Goal: Task Accomplishment & Management: Complete application form

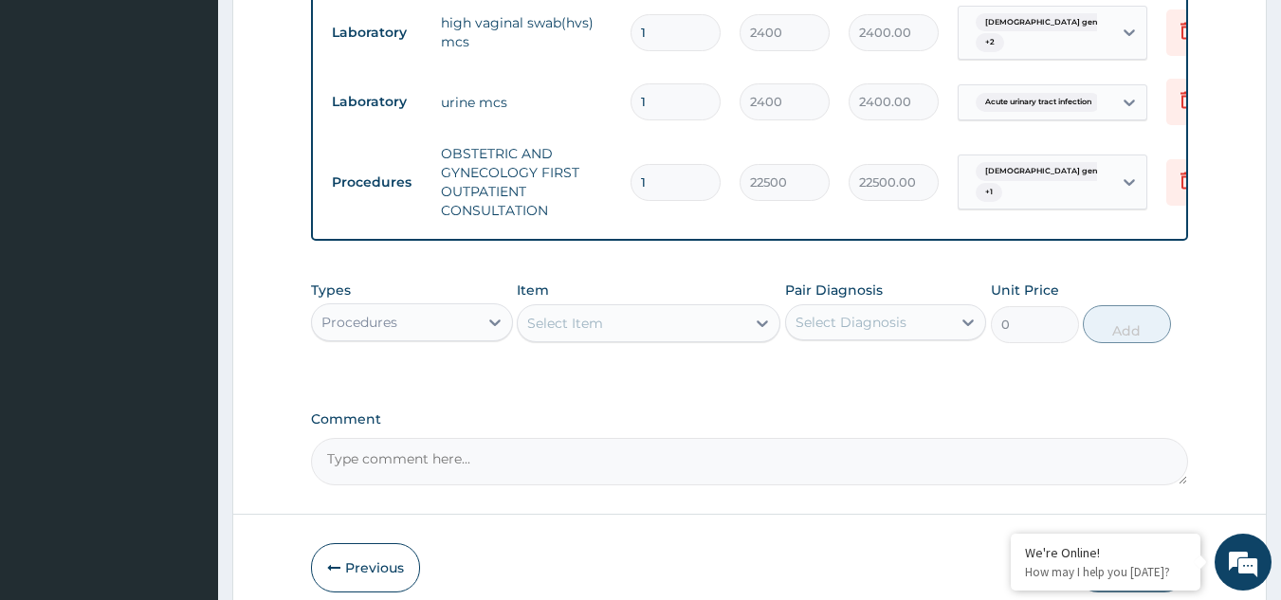
scroll to position [765, 0]
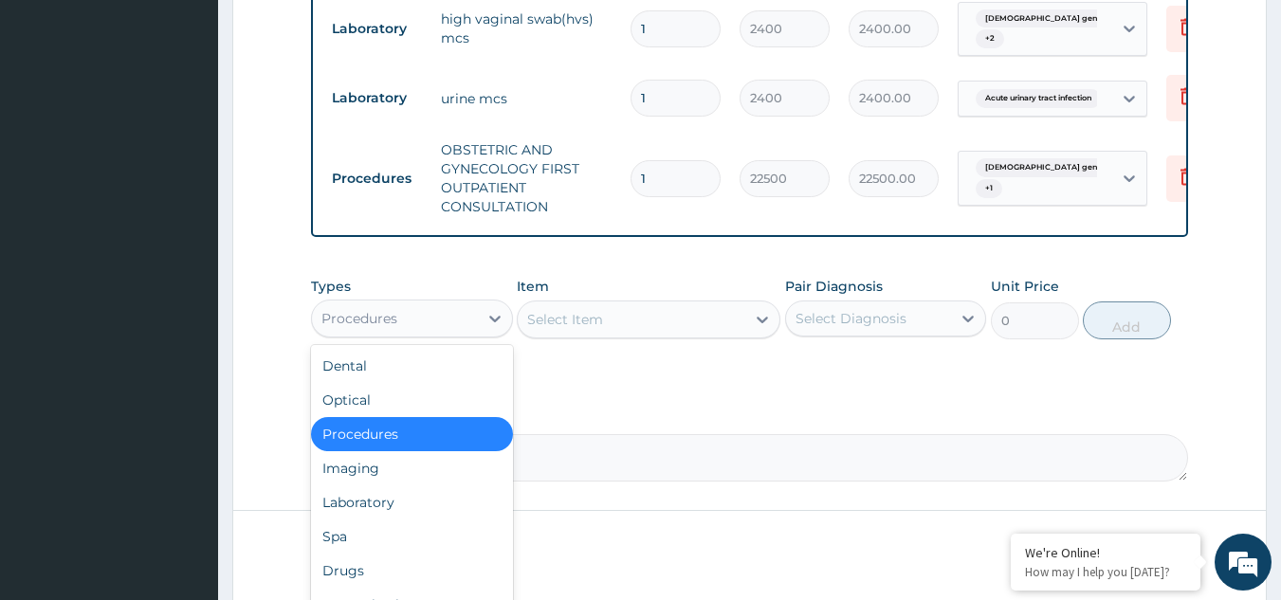
click at [375, 328] on div "Procedures" at bounding box center [360, 318] width 76 height 19
click at [626, 335] on div "Select Item" at bounding box center [632, 319] width 228 height 30
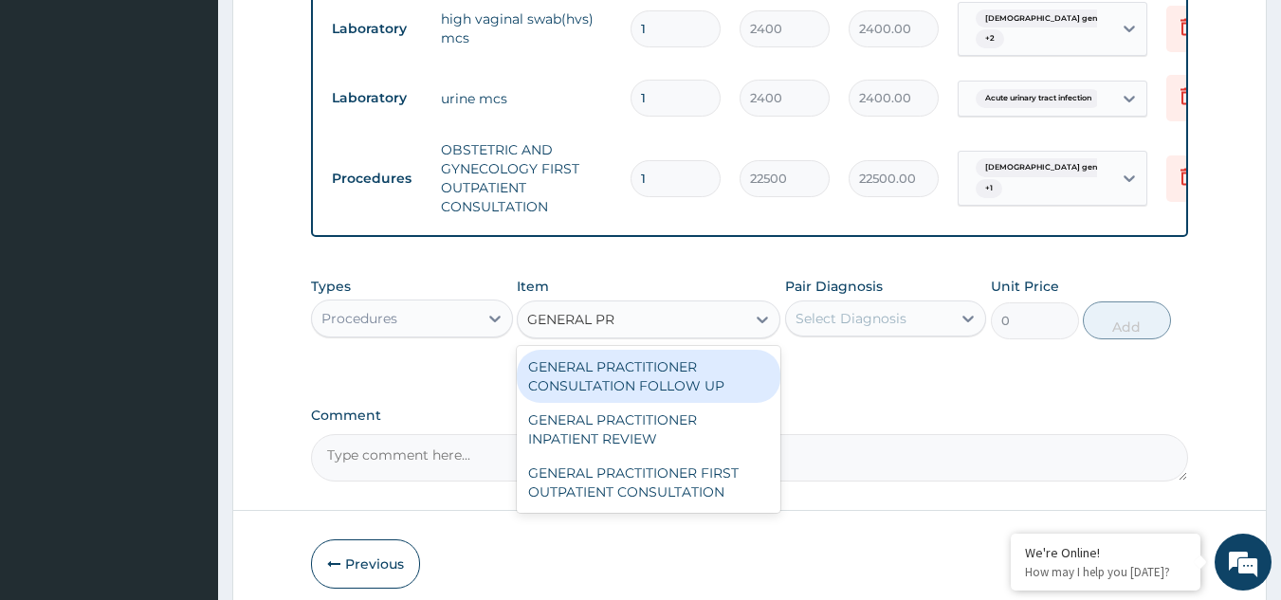
type input "GENERAL PRA"
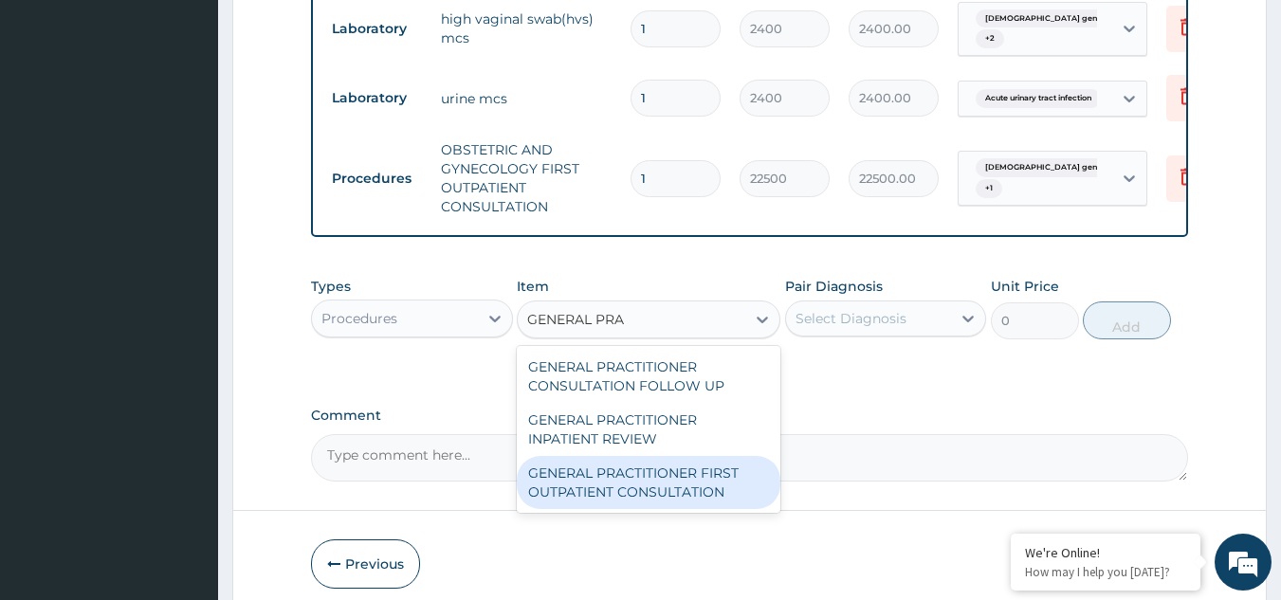
click at [628, 496] on div "GENERAL PRACTITIONER FIRST OUTPATIENT CONSULTATION" at bounding box center [649, 482] width 264 height 53
type input "3750"
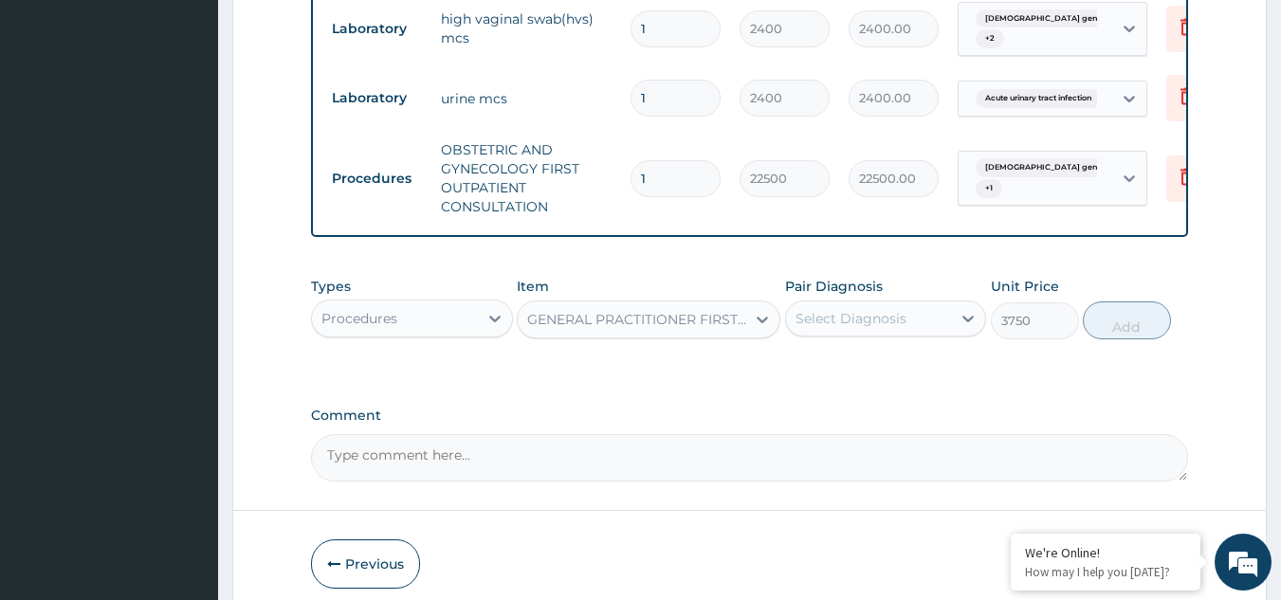
click at [881, 296] on label "Pair Diagnosis" at bounding box center [834, 286] width 98 height 19
click at [881, 328] on div "Select Diagnosis" at bounding box center [851, 318] width 111 height 19
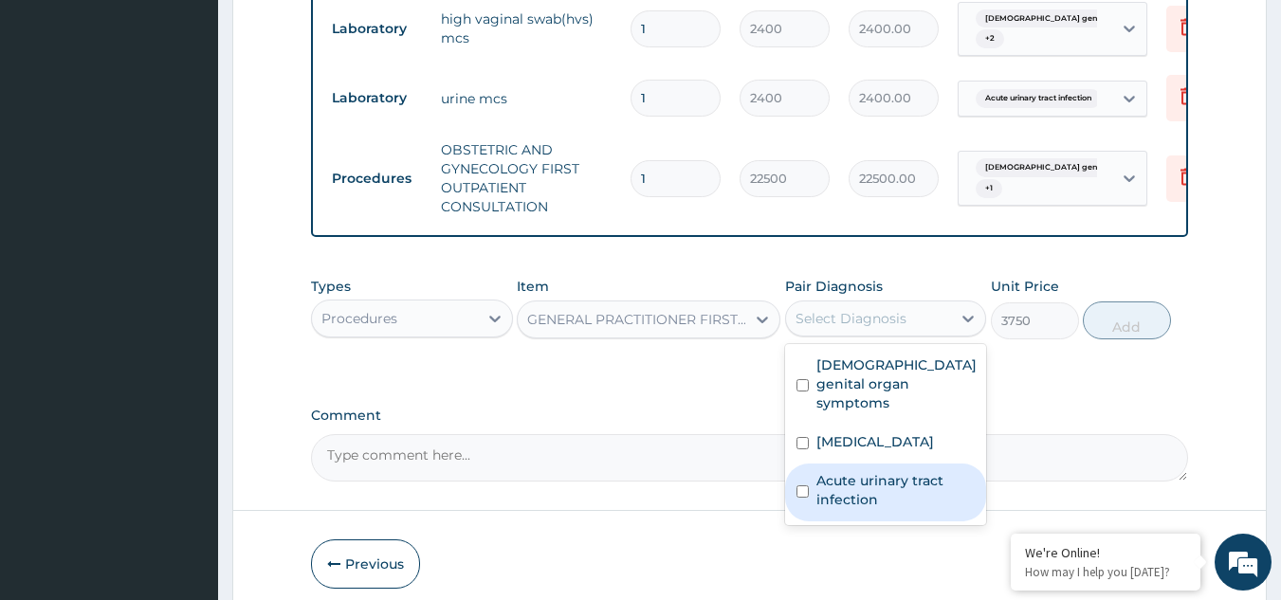
click at [861, 482] on label "Acute urinary tract infection" at bounding box center [896, 490] width 159 height 38
checkbox input "true"
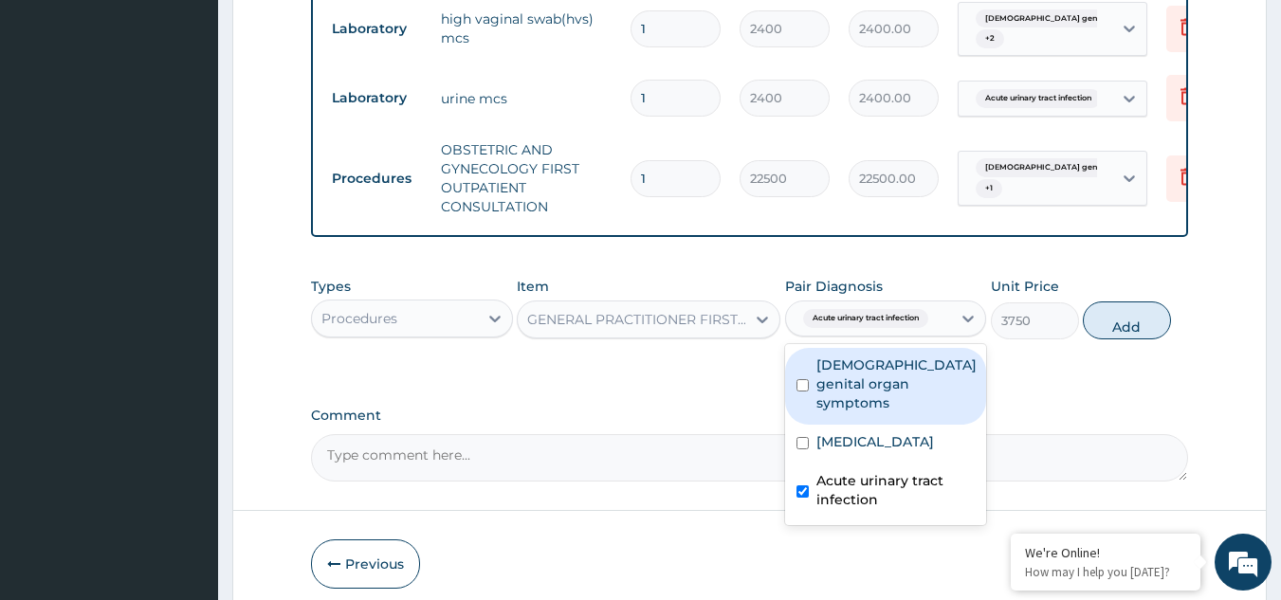
click at [1125, 340] on button "Add" at bounding box center [1127, 321] width 88 height 38
type input "0"
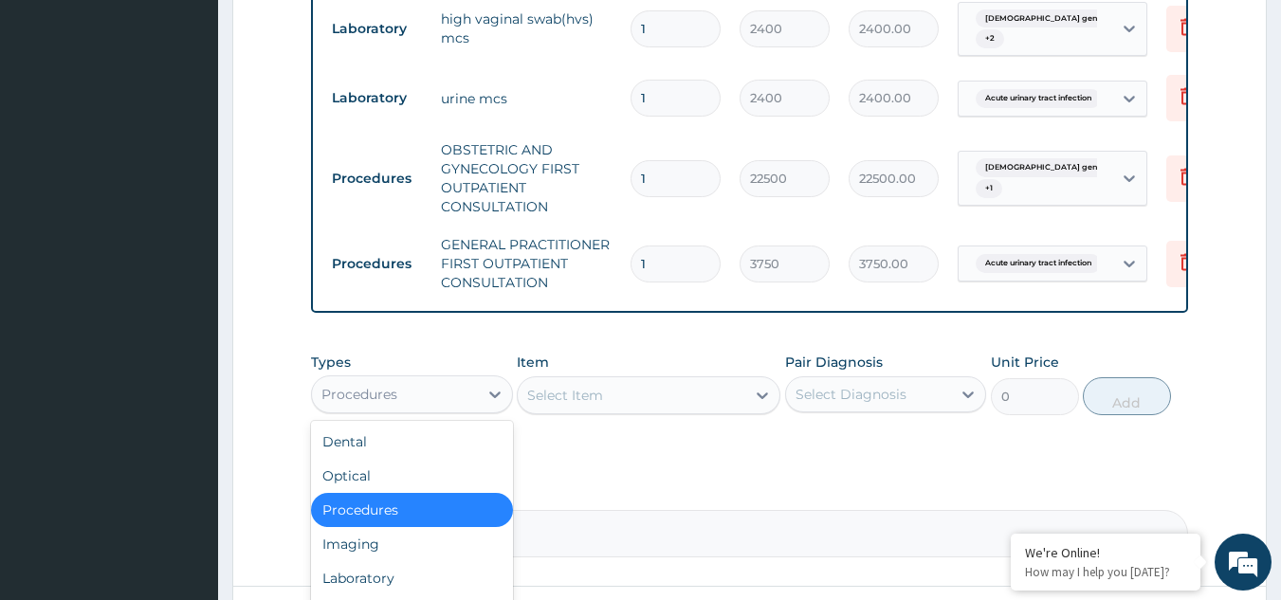
click at [340, 404] on div "Procedures" at bounding box center [360, 394] width 76 height 19
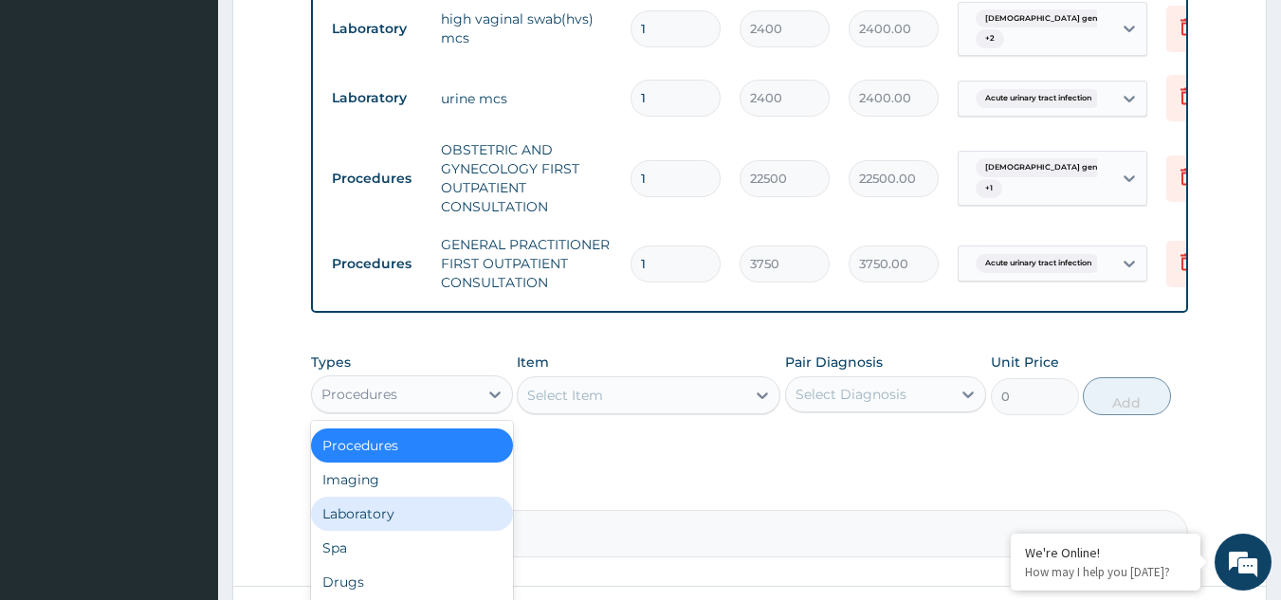
click at [378, 525] on div "Laboratory" at bounding box center [412, 514] width 202 height 34
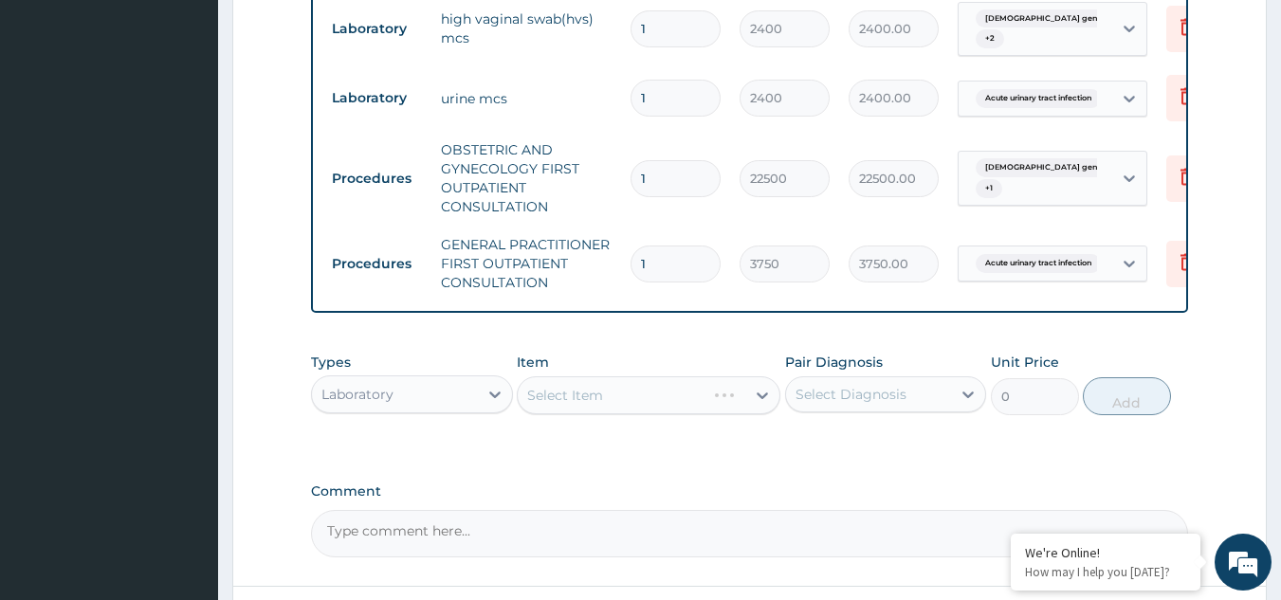
click at [589, 387] on div "Item Select Item" at bounding box center [649, 384] width 264 height 63
click at [591, 405] on div "Select Item" at bounding box center [565, 395] width 76 height 19
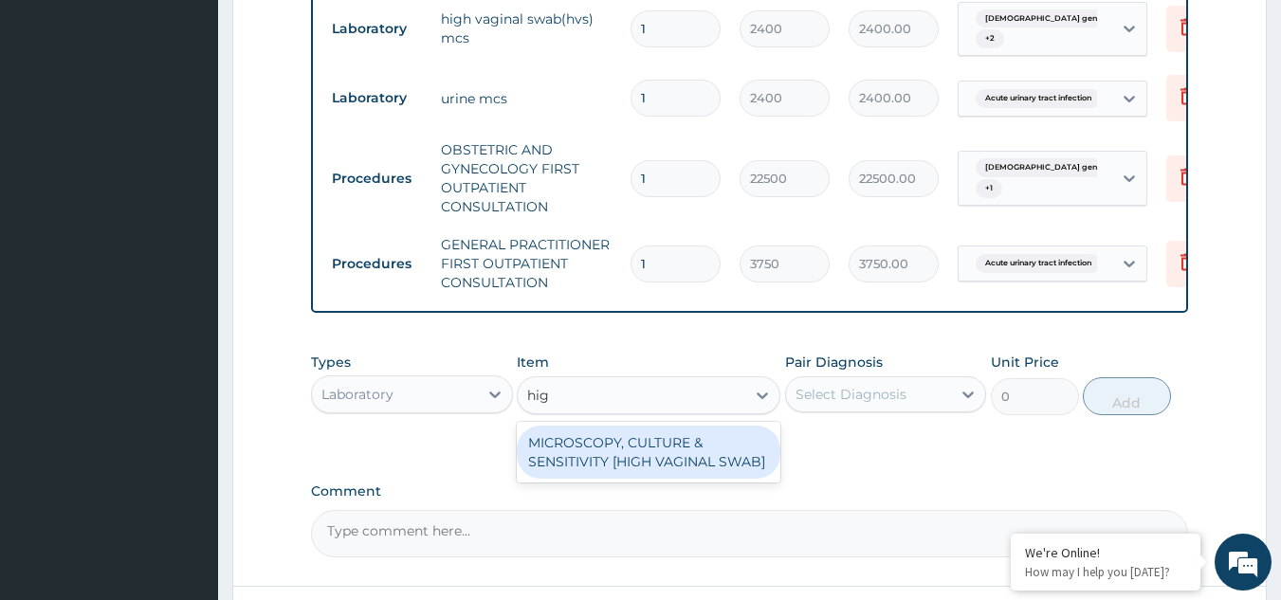
type input "high"
click at [651, 479] on div "MICROSCOPY, CULTURE & SENSITIVITY [HIGH VAGINAL SWAB]" at bounding box center [649, 452] width 264 height 53
type input "5000"
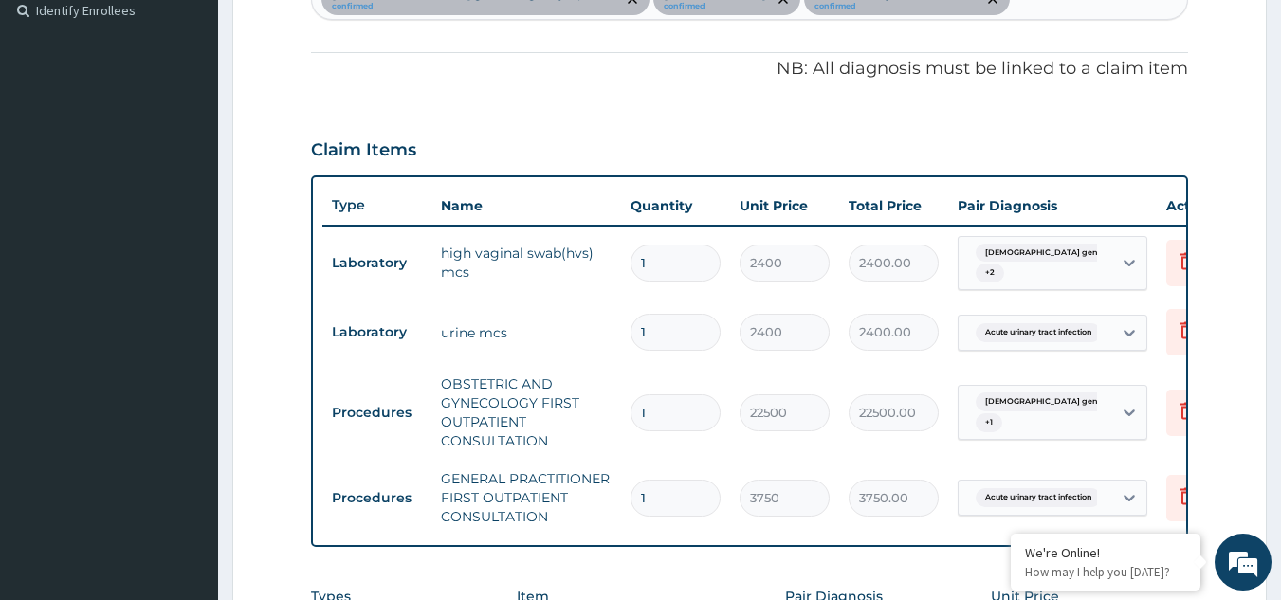
scroll to position [480, 0]
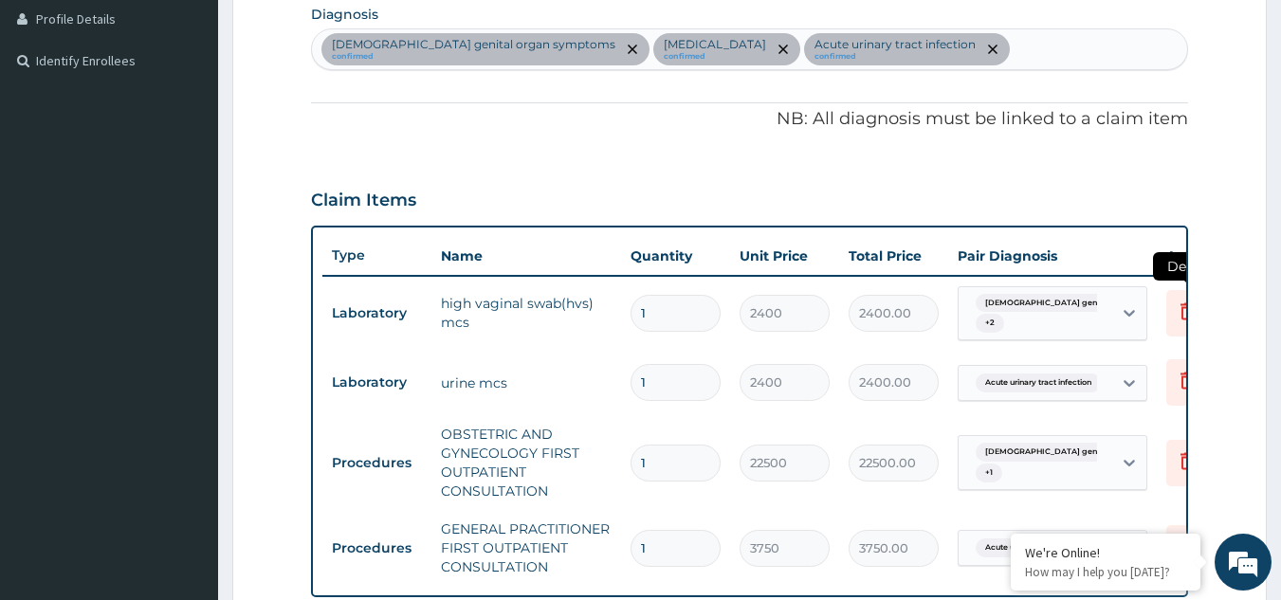
click at [1177, 306] on icon at bounding box center [1187, 311] width 23 height 23
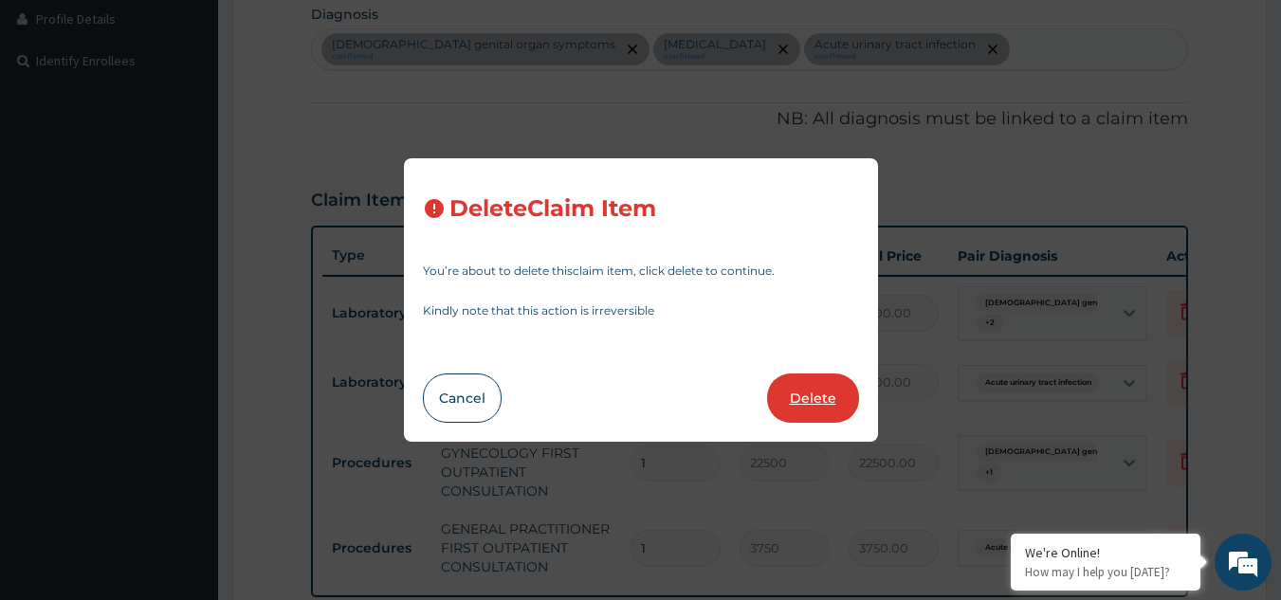
click at [804, 384] on button "Delete" at bounding box center [813, 398] width 92 height 49
type input "22500"
type input "22500.00"
type input "3750"
type input "3750.00"
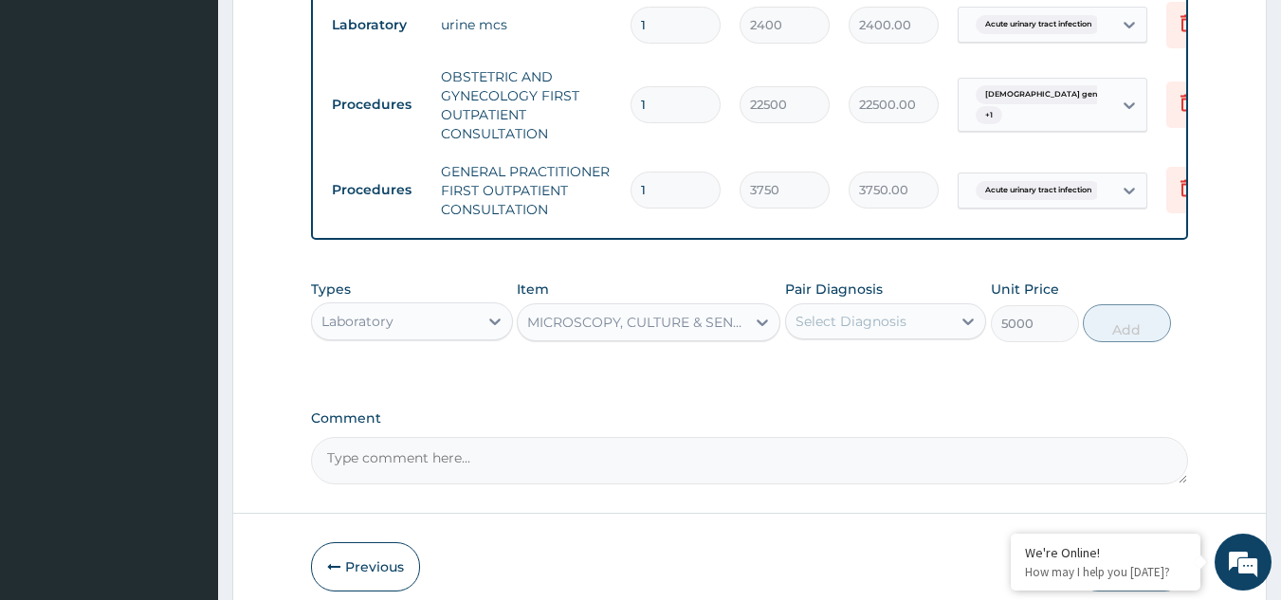
scroll to position [862, 0]
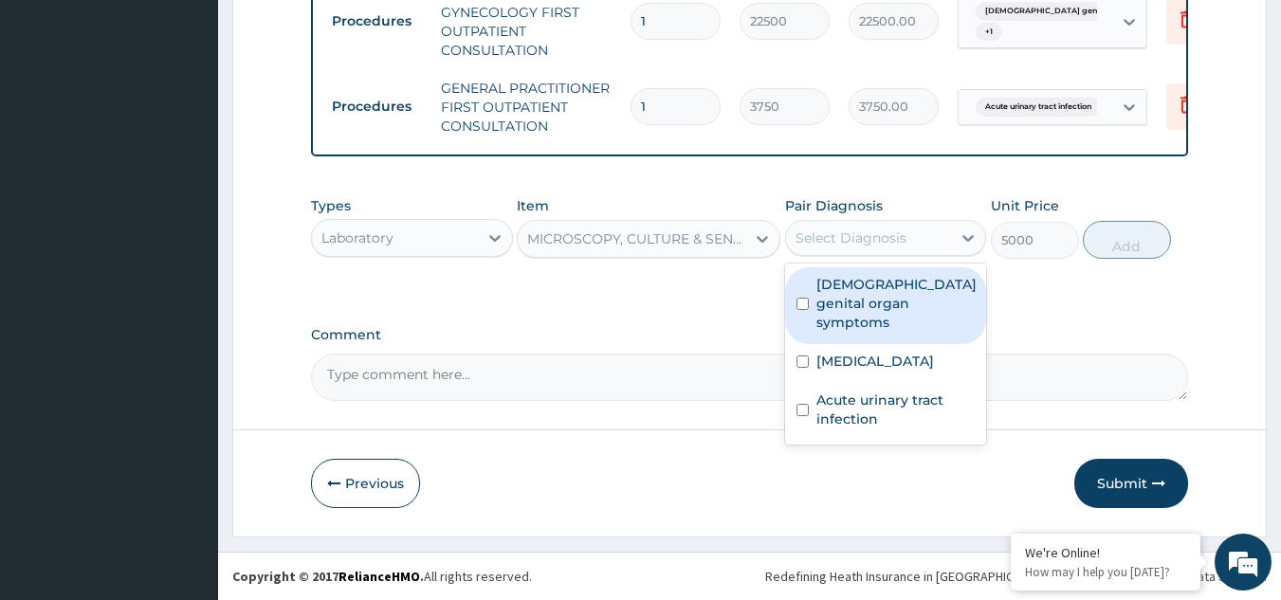
drag, startPoint x: 814, startPoint y: 232, endPoint x: 824, endPoint y: 257, distance: 26.8
click at [817, 234] on div "Select Diagnosis" at bounding box center [851, 238] width 111 height 19
click at [856, 296] on label "Female genital organ symptoms" at bounding box center [897, 303] width 160 height 57
checkbox input "true"
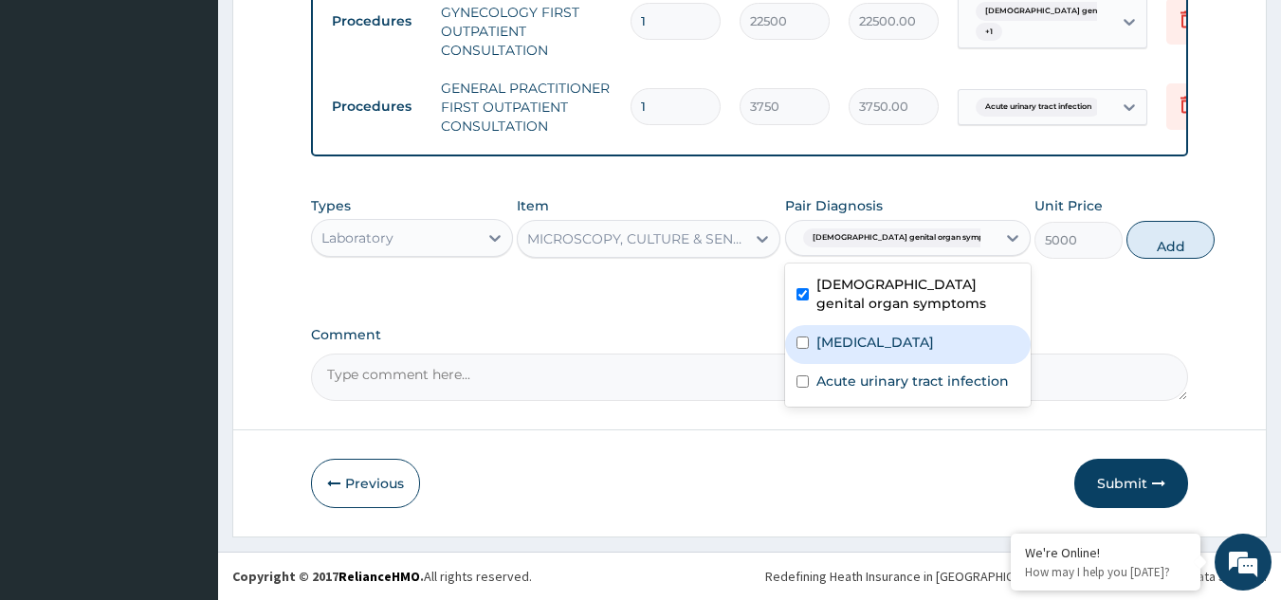
click at [855, 336] on label "Menorrhagia" at bounding box center [876, 342] width 118 height 19
checkbox input "true"
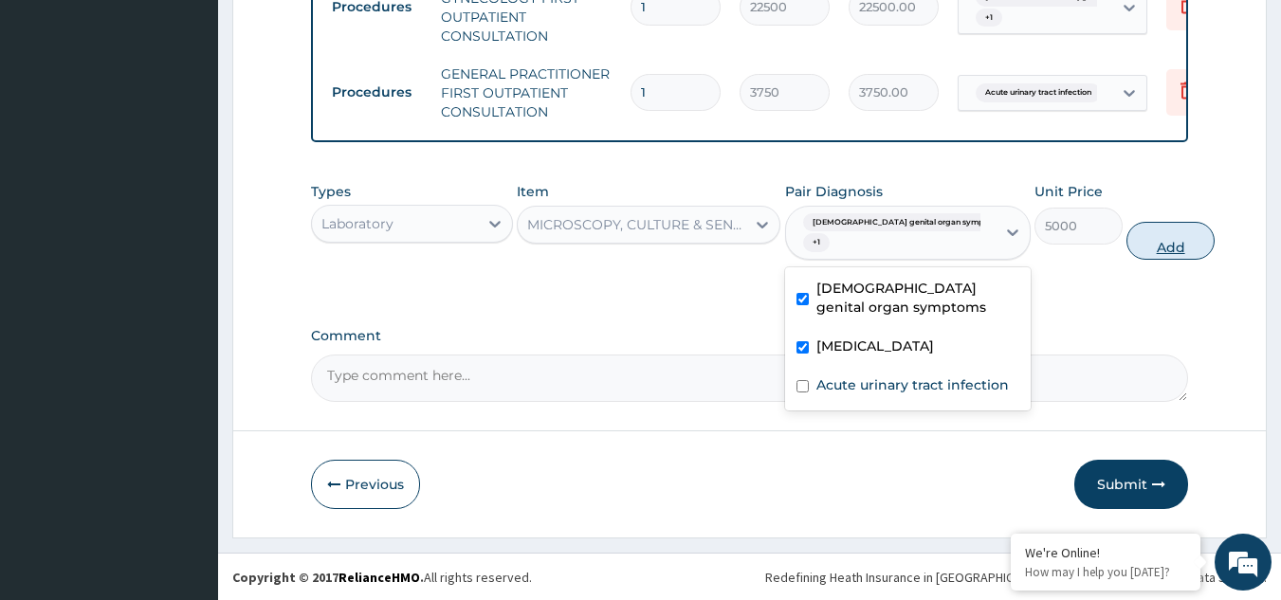
click at [1127, 260] on button "Add" at bounding box center [1171, 241] width 88 height 38
type input "0"
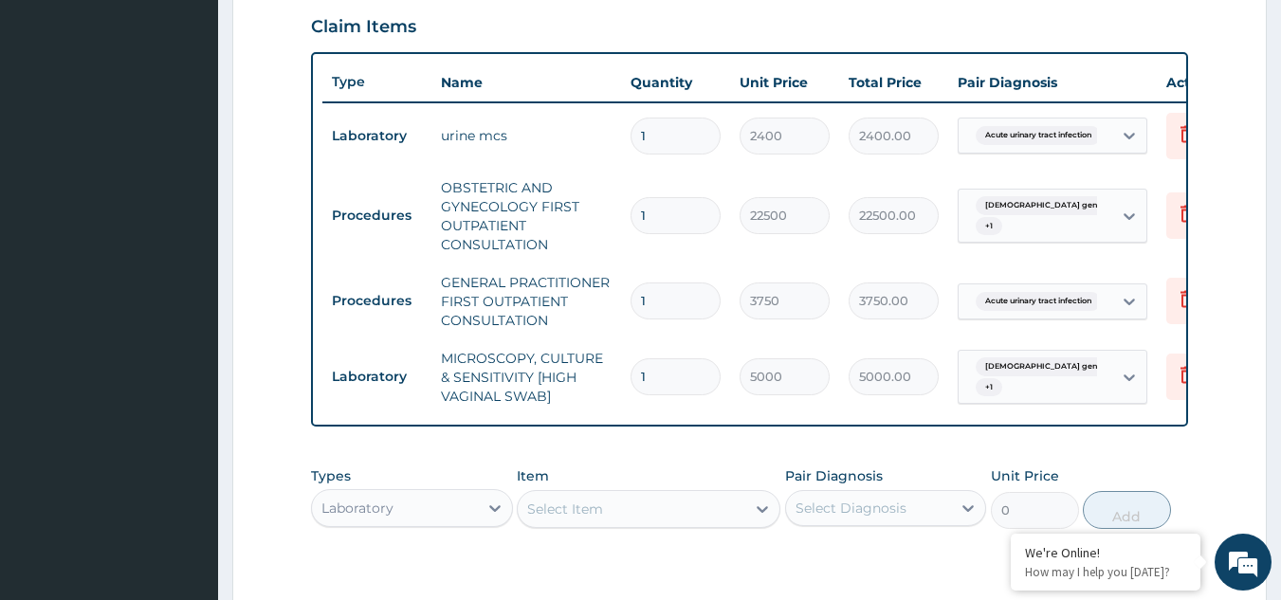
scroll to position [938, 0]
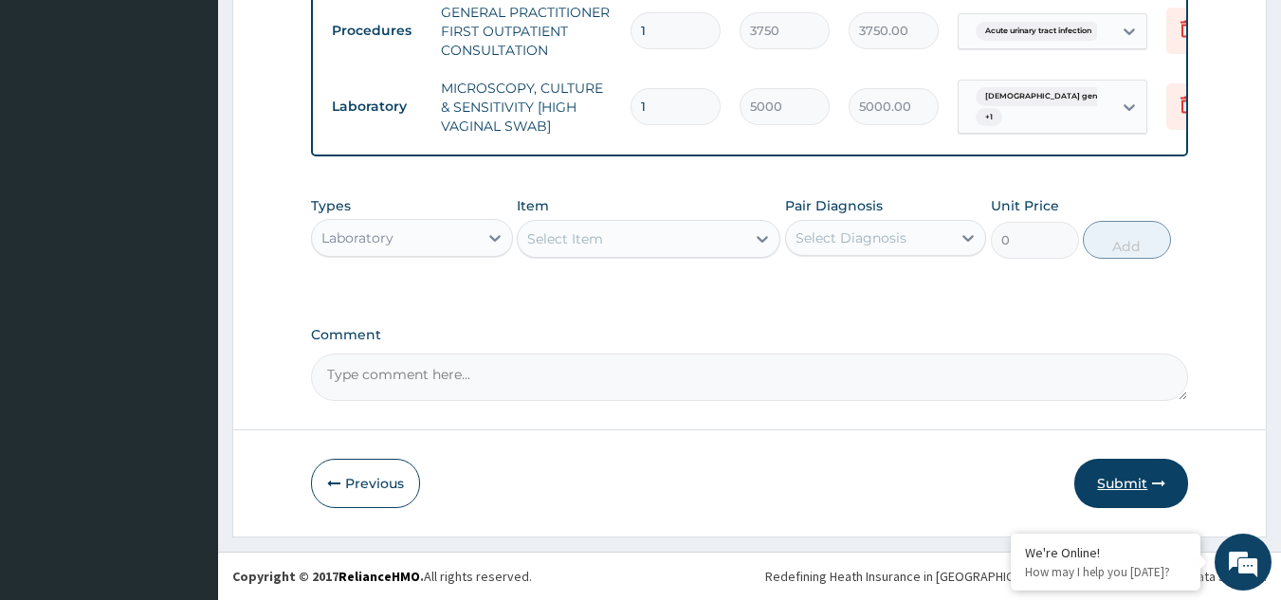
click at [1117, 482] on button "Submit" at bounding box center [1132, 483] width 114 height 49
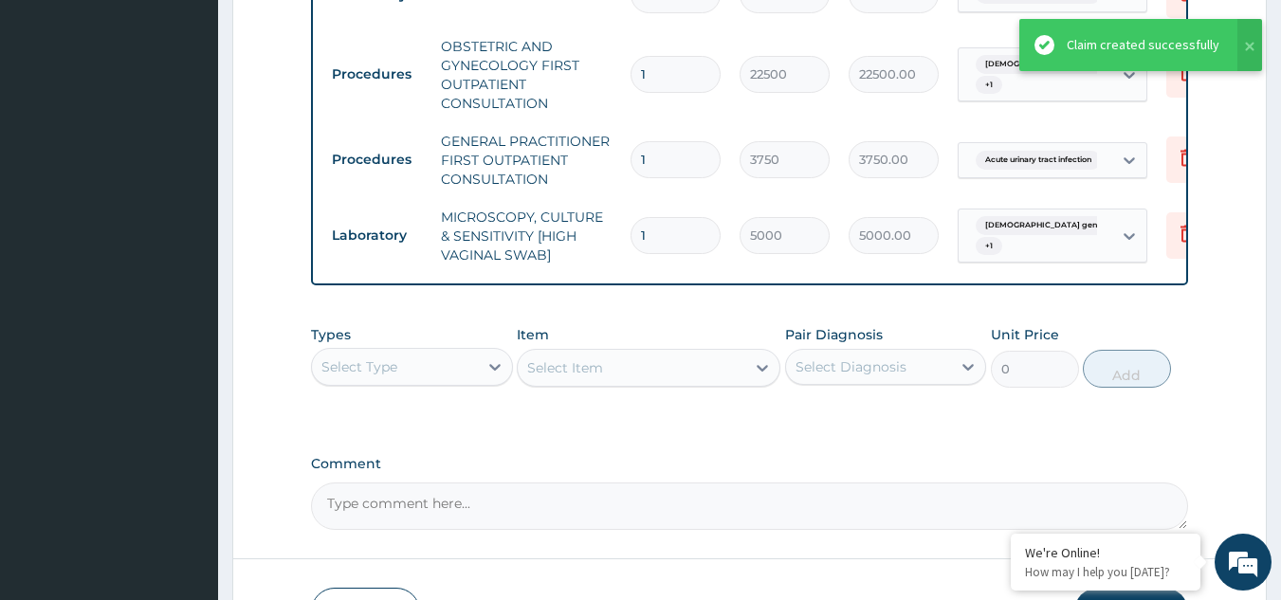
scroll to position [623, 0]
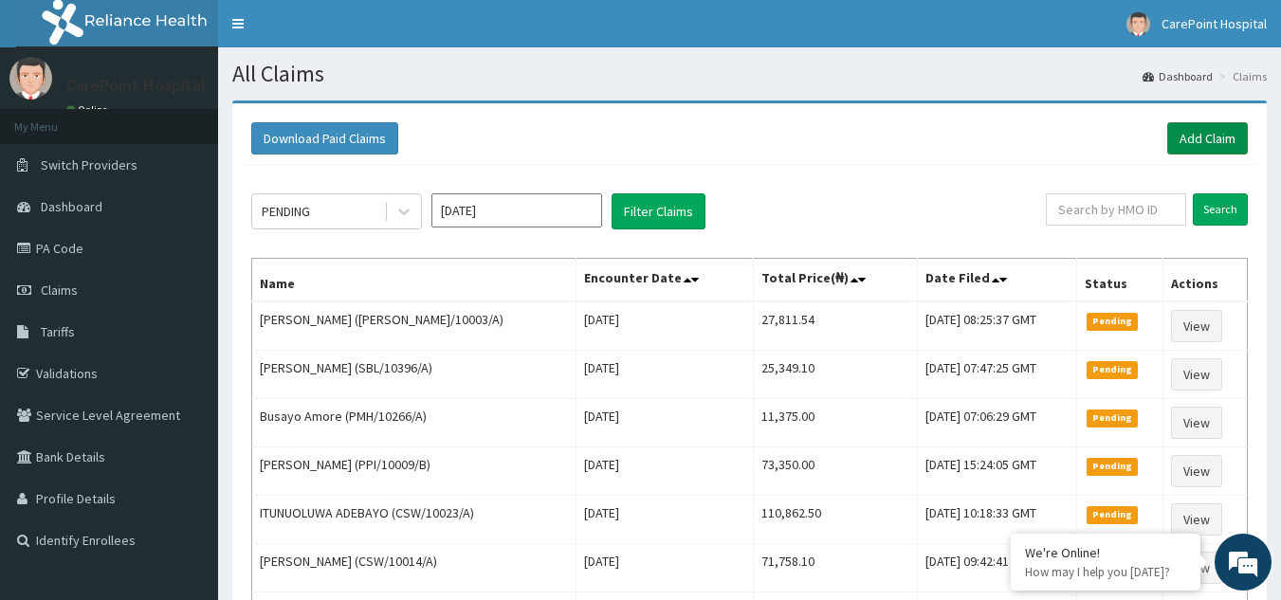
click at [1192, 143] on link "Add Claim" at bounding box center [1208, 138] width 81 height 32
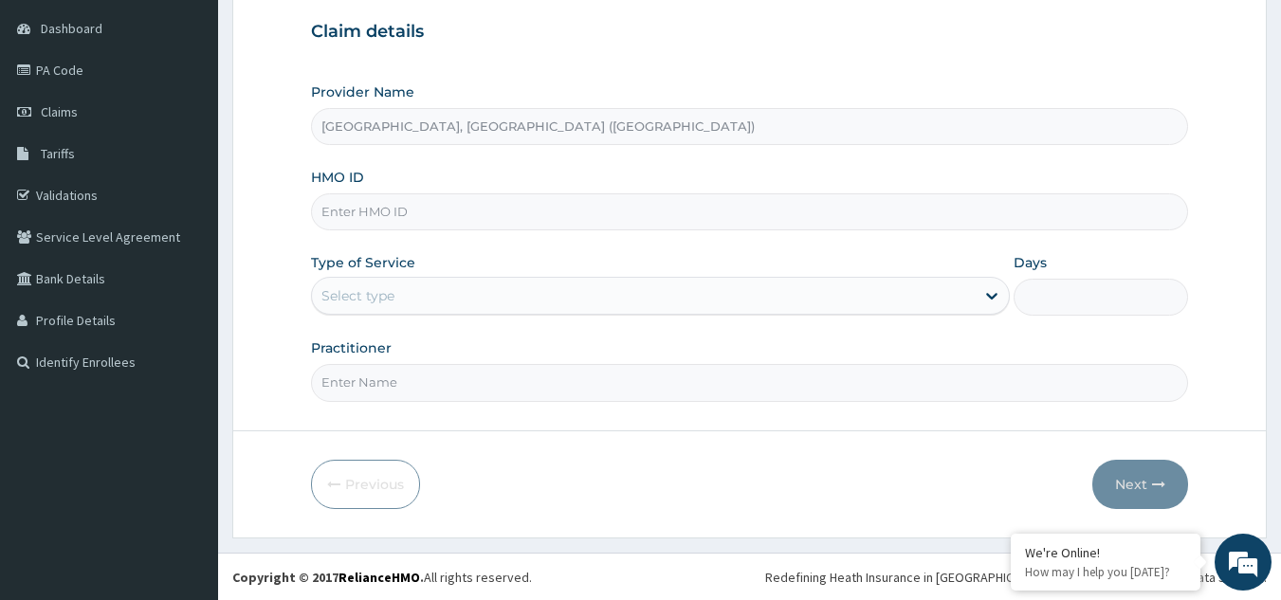
scroll to position [179, 0]
click at [363, 294] on div "Select type" at bounding box center [358, 295] width 73 height 19
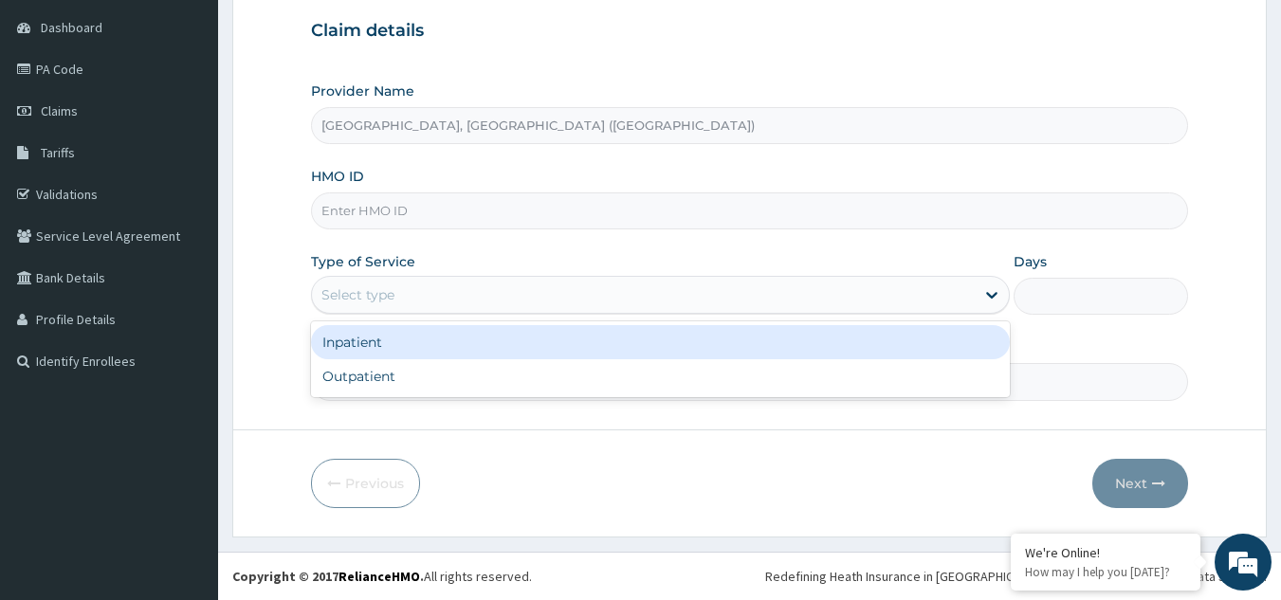
click at [429, 217] on input "HMO ID" at bounding box center [750, 211] width 878 height 37
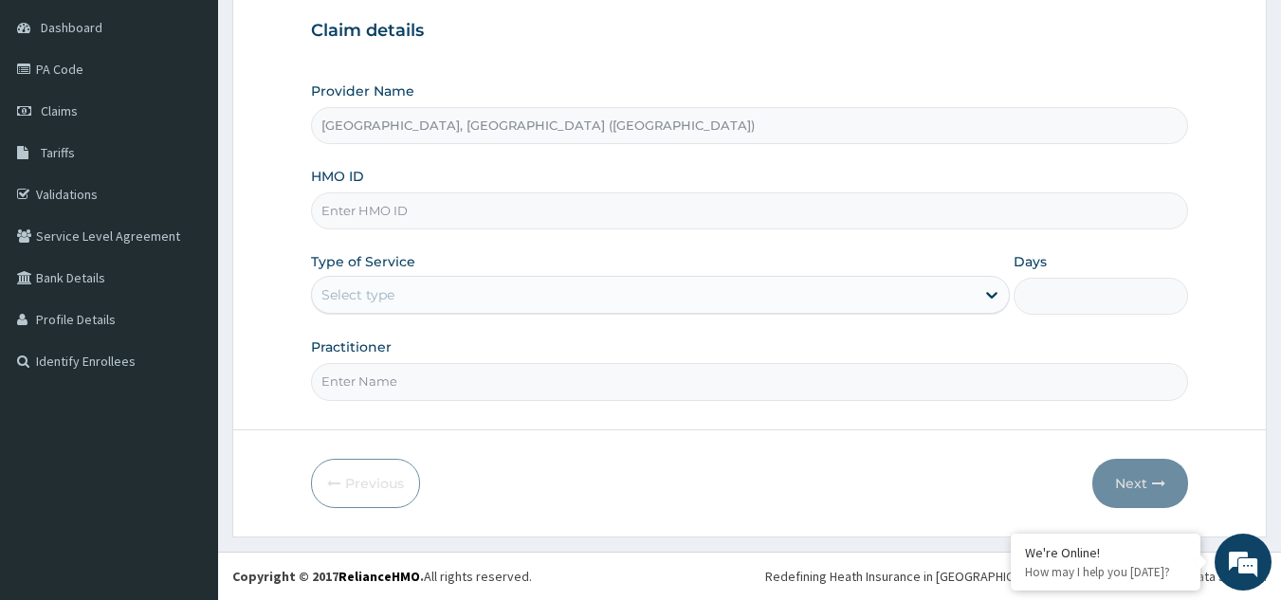
paste input "EKS/10046/E"
type input "EKS/10046/E"
click at [332, 284] on div "Select type" at bounding box center [643, 295] width 663 height 30
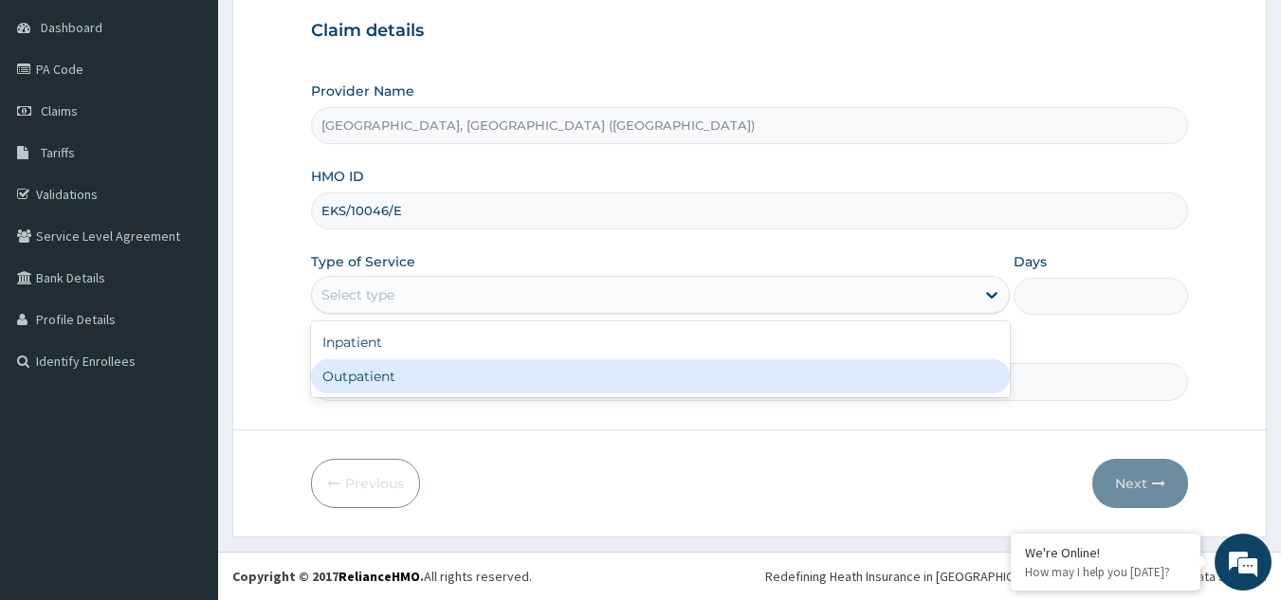
click at [350, 371] on div "Outpatient" at bounding box center [660, 376] width 699 height 34
type input "1"
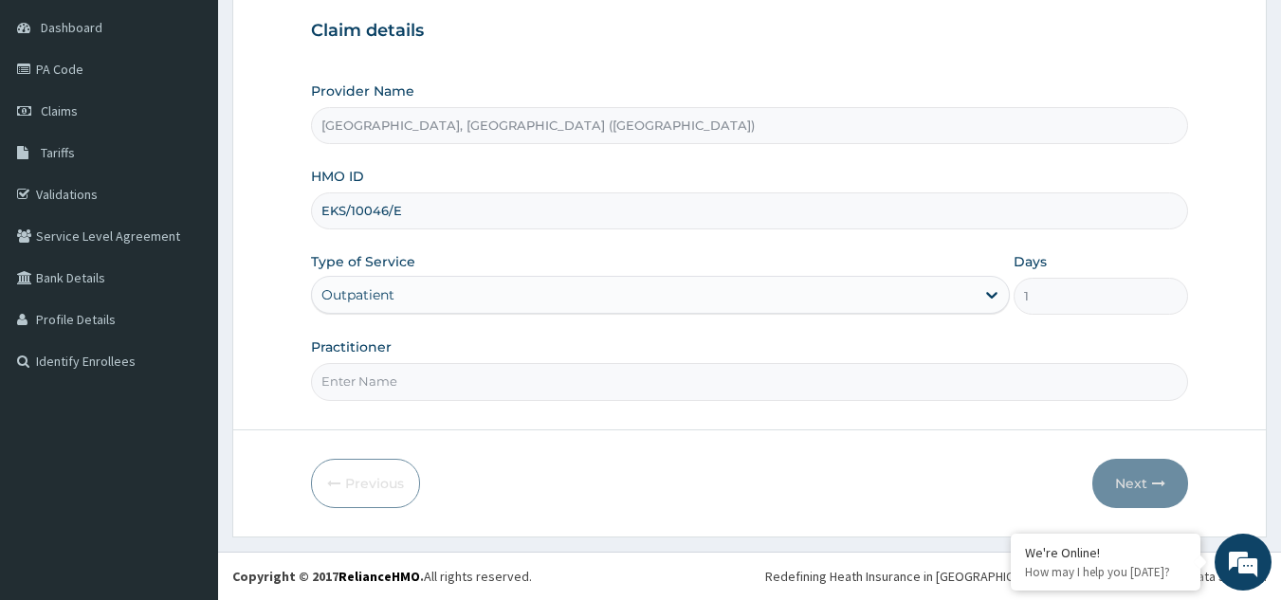
click at [381, 377] on input "Practitioner" at bounding box center [750, 381] width 878 height 37
click at [361, 393] on input "Practitioner" at bounding box center [750, 381] width 878 height 37
type input "Dr, [PERSON_NAME]"
click at [1137, 481] on button "Next" at bounding box center [1141, 483] width 96 height 49
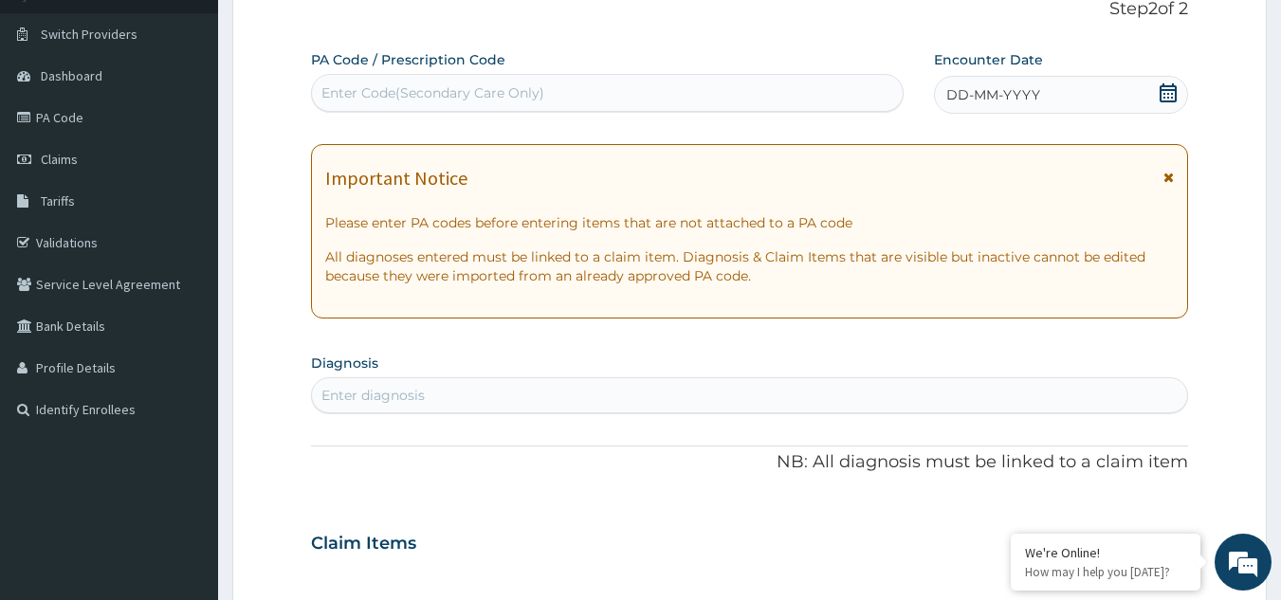
scroll to position [84, 0]
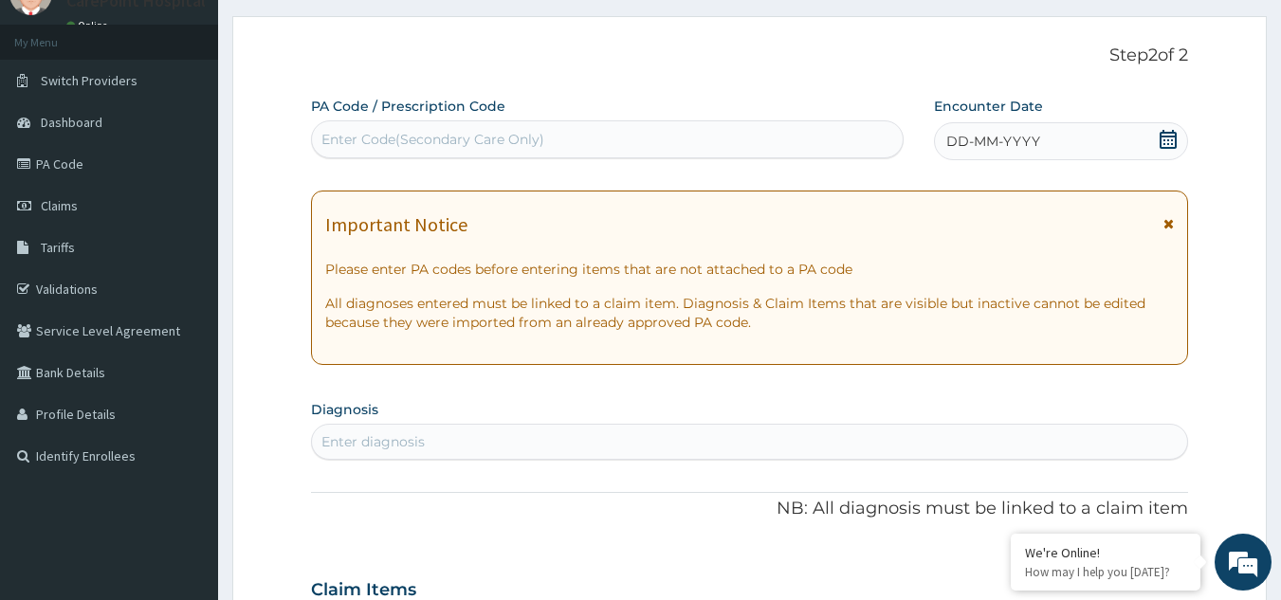
click at [569, 129] on div "Enter Code(Secondary Care Only)" at bounding box center [608, 139] width 592 height 30
paste input "PA/BF4C0C"
type input "PA/BF4C0C"
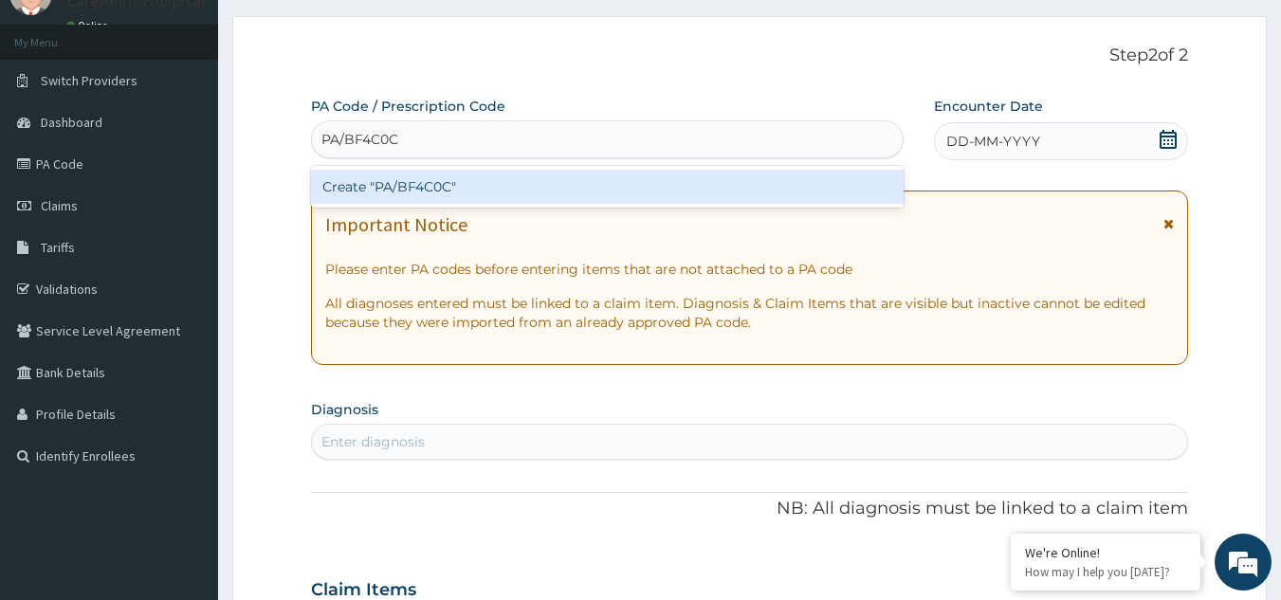
click at [552, 185] on div "Create "PA/BF4C0C"" at bounding box center [608, 187] width 594 height 34
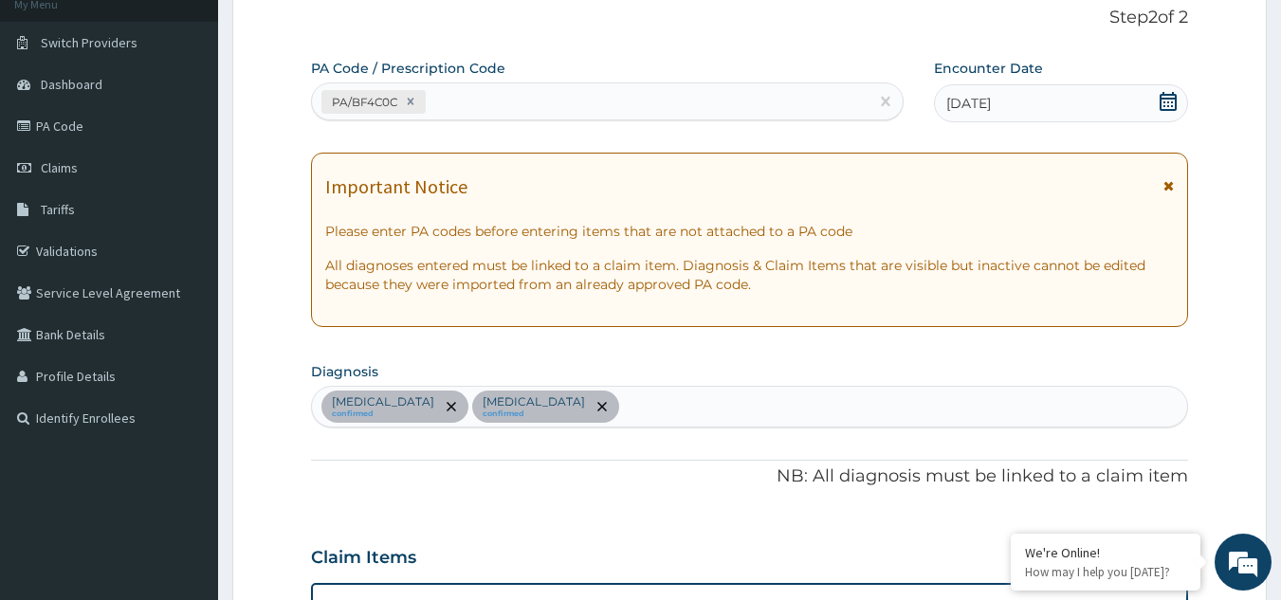
scroll to position [15, 0]
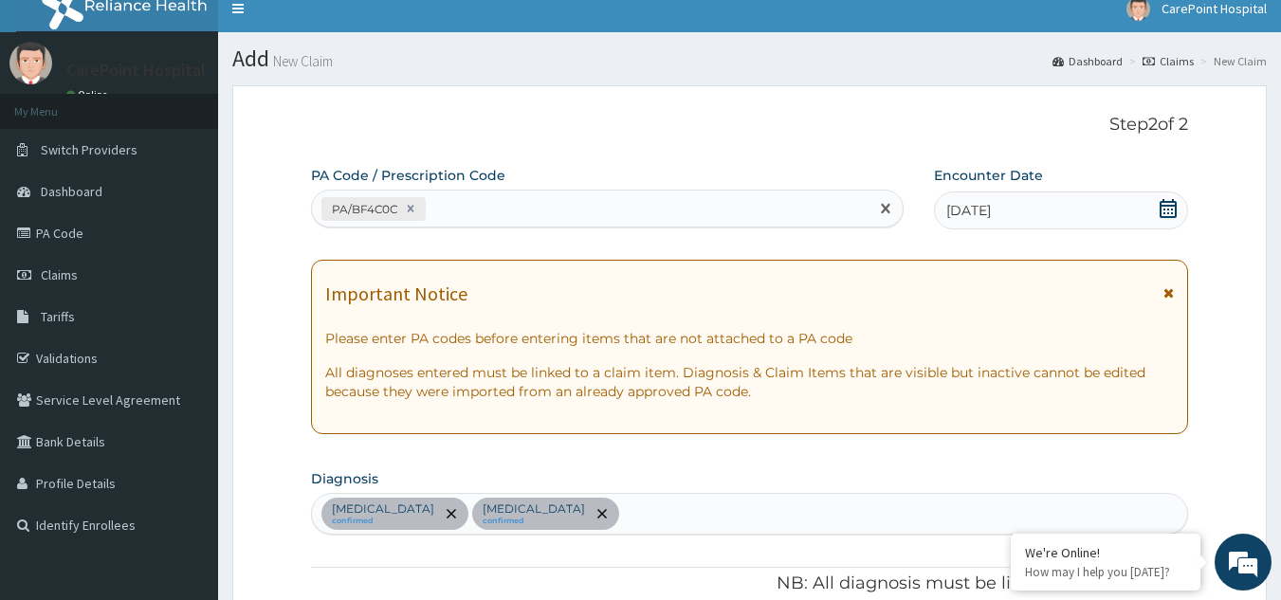
click at [460, 216] on div "PA/BF4C0C" at bounding box center [591, 209] width 558 height 31
paste input "PA/CA0711"
type input "PA/CA0711"
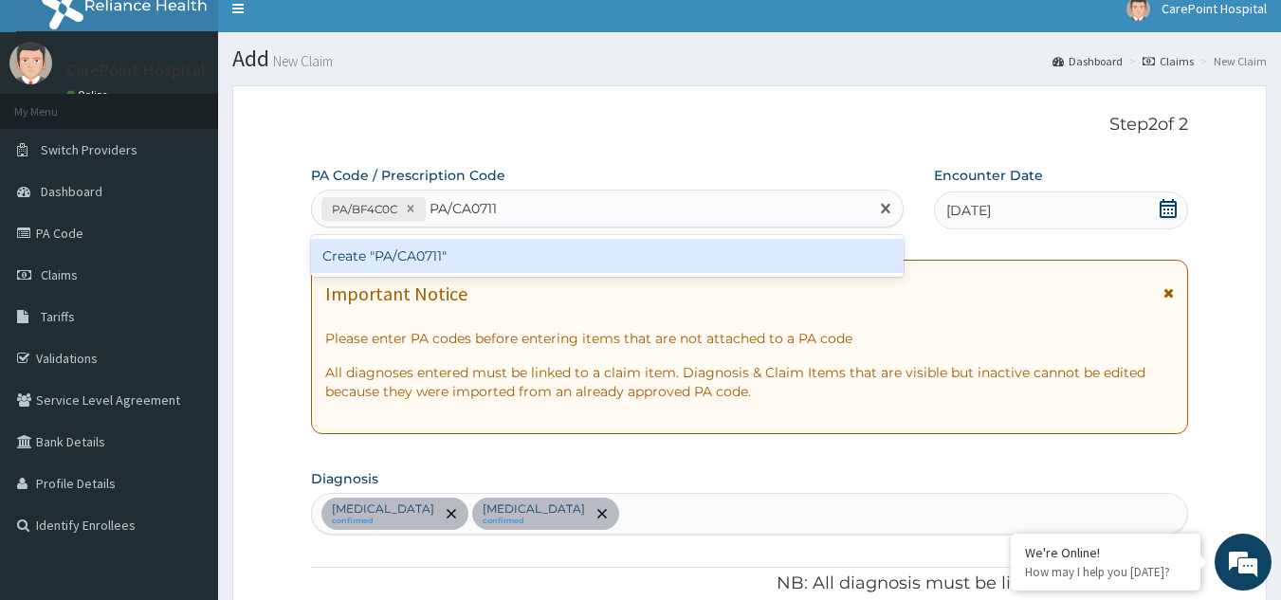
click at [467, 266] on div "Create "PA/CA0711"" at bounding box center [608, 256] width 594 height 34
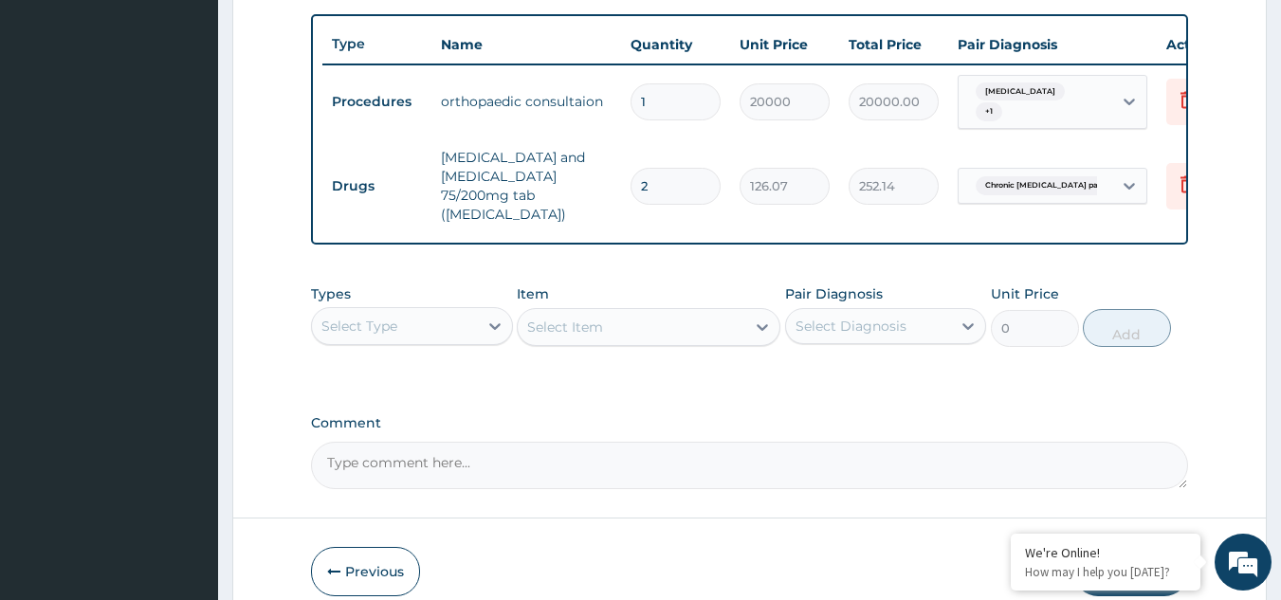
scroll to position [767, 0]
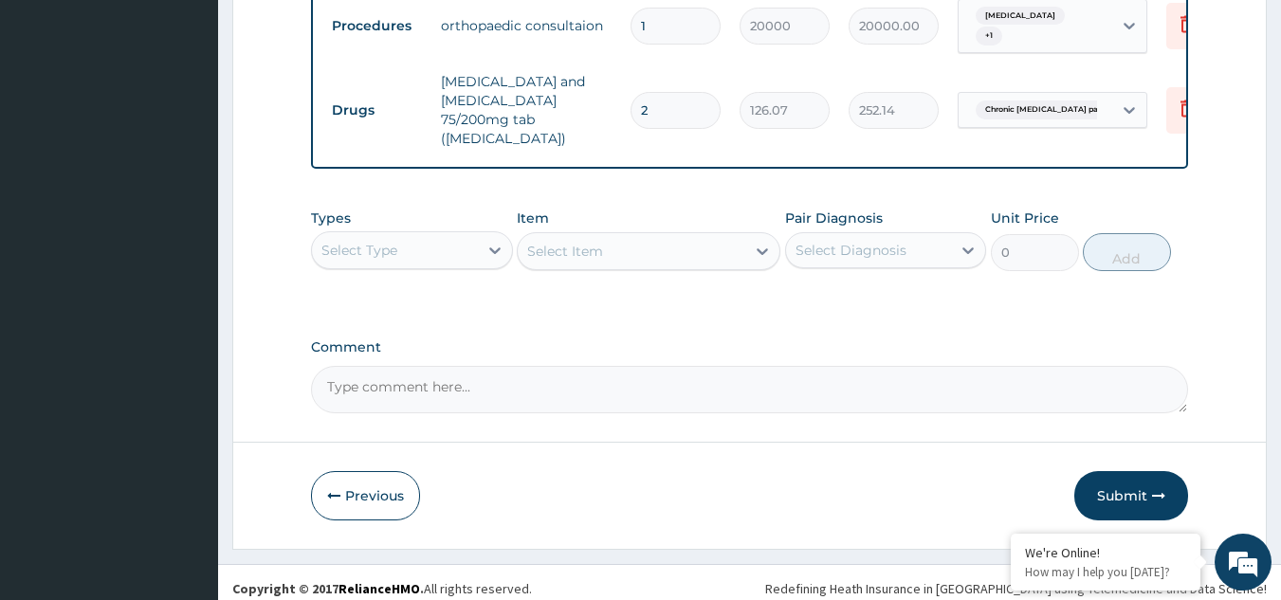
click at [436, 235] on div "Select Type" at bounding box center [395, 250] width 166 height 30
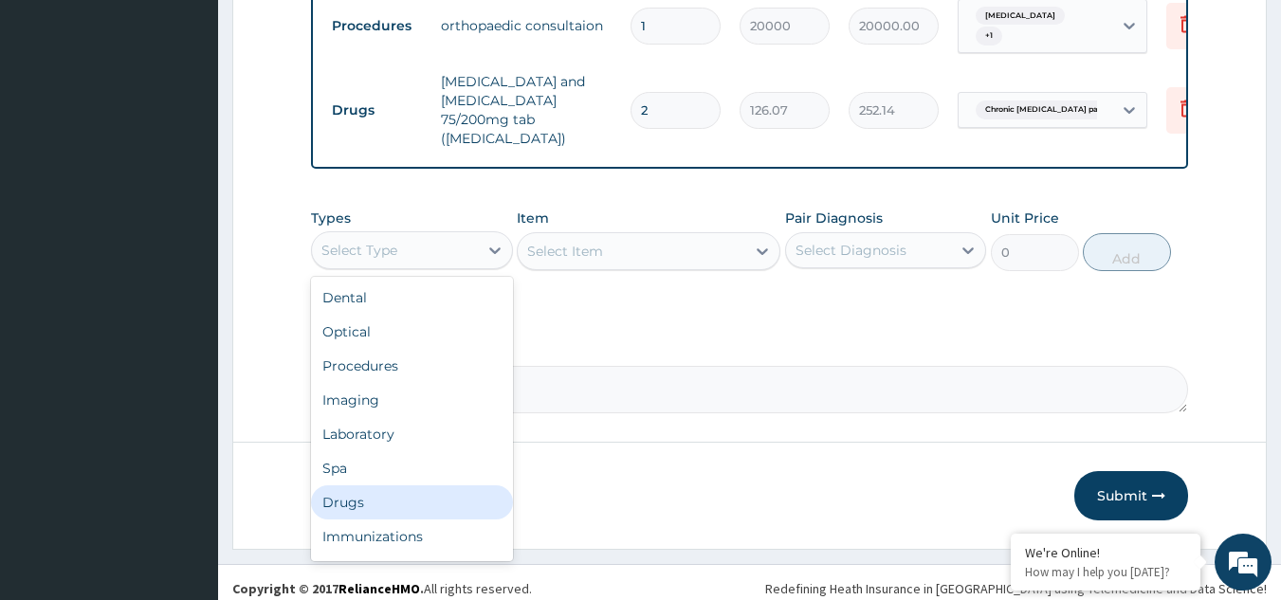
click at [345, 486] on div "Drugs" at bounding box center [412, 503] width 202 height 34
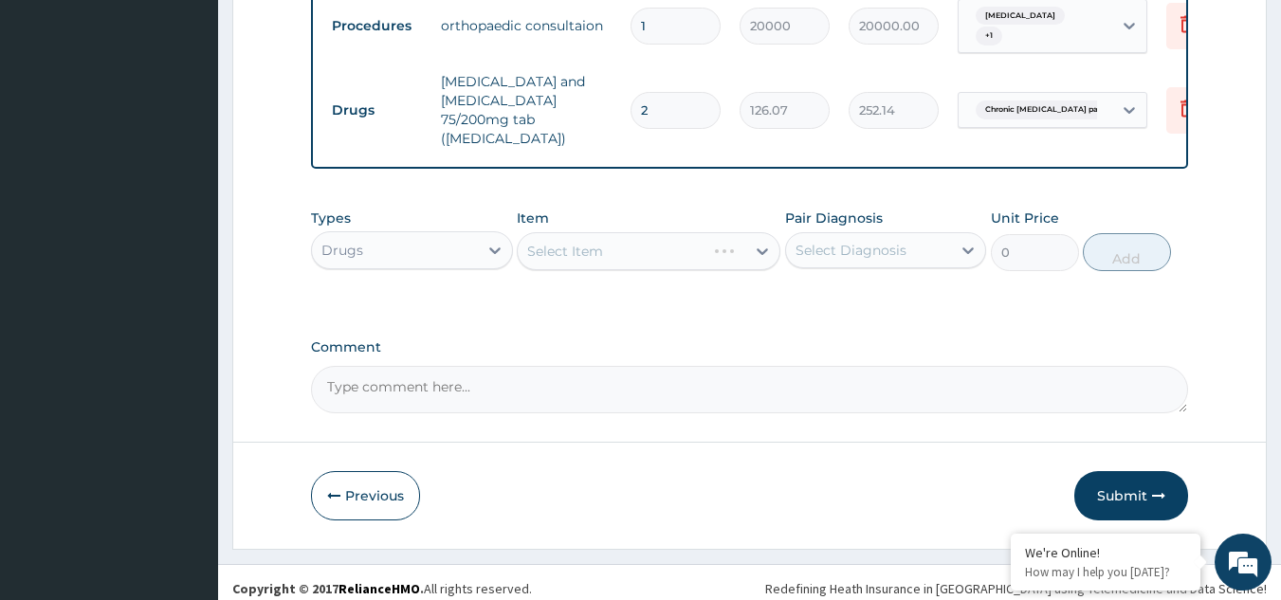
click at [612, 242] on div "Select Item" at bounding box center [649, 251] width 264 height 38
click at [664, 241] on div "Select Item" at bounding box center [649, 251] width 264 height 38
click at [666, 234] on div "Select Item" at bounding box center [649, 251] width 264 height 38
click at [616, 244] on div "Select Item" at bounding box center [632, 251] width 228 height 30
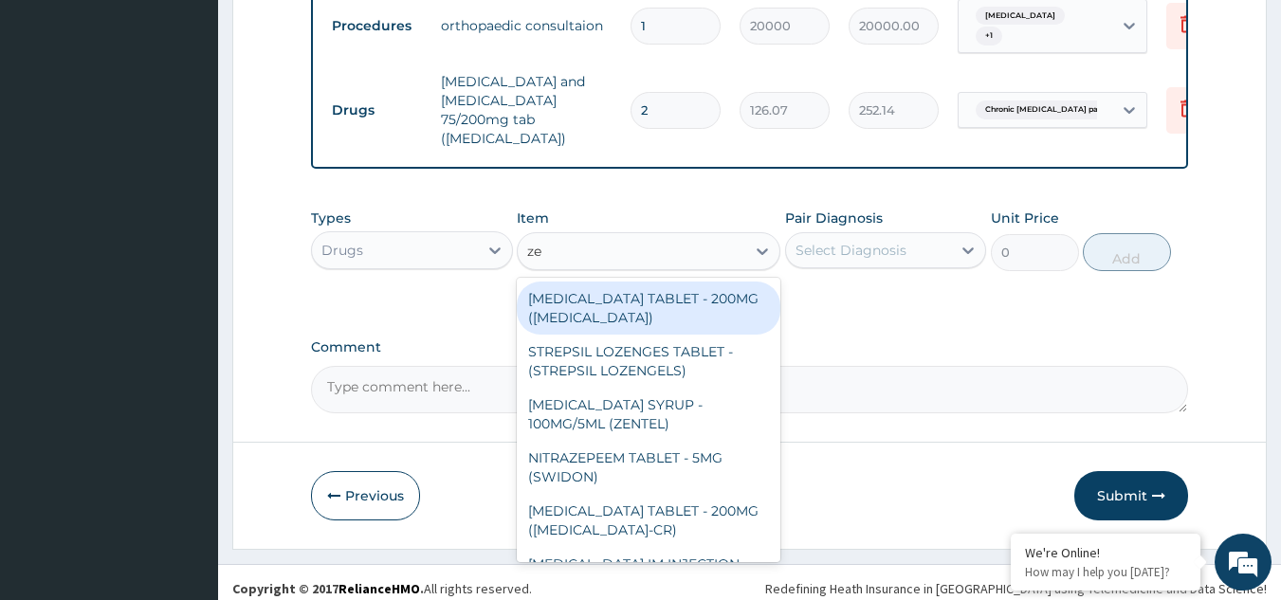
type input "z"
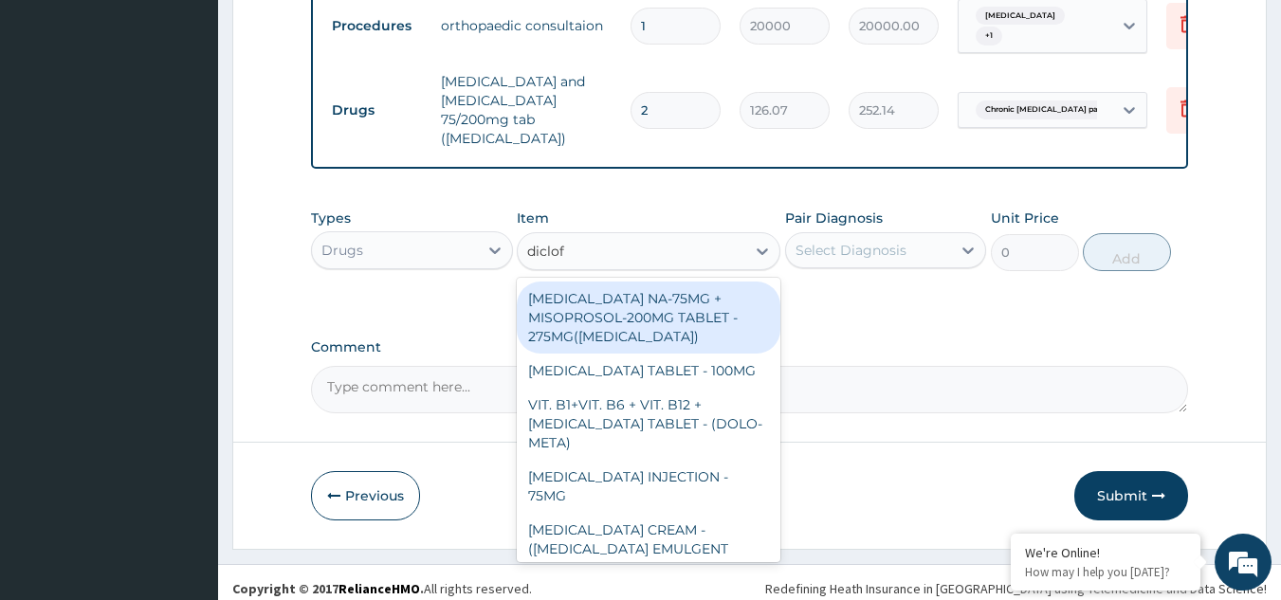
type input "diclofe"
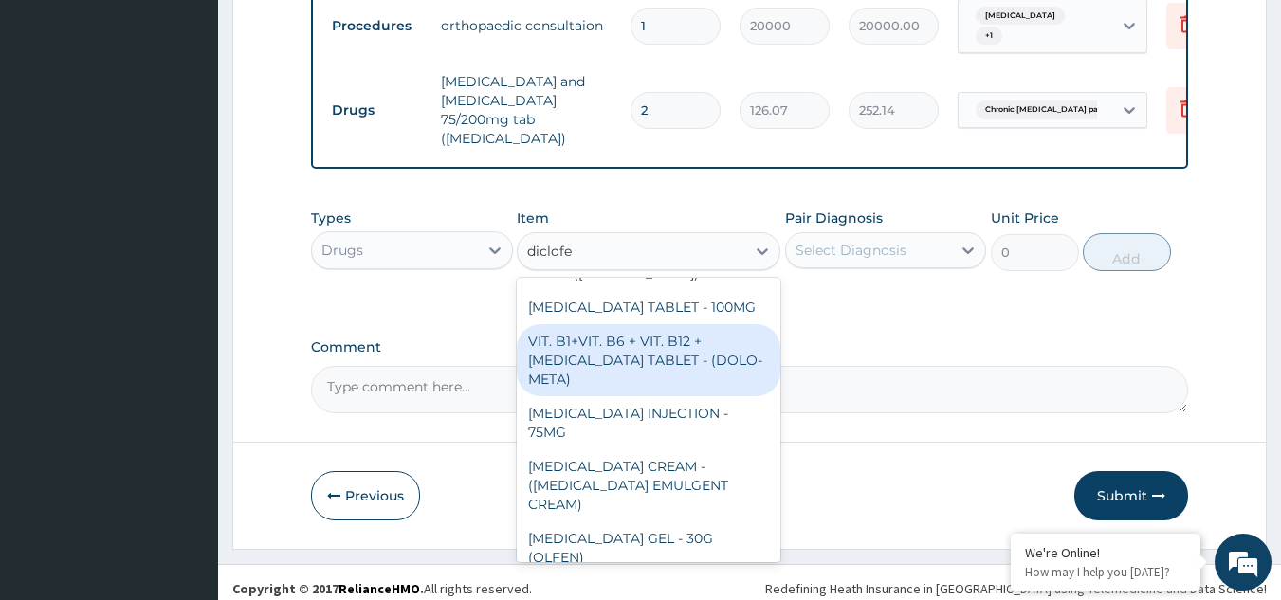
scroll to position [95, 0]
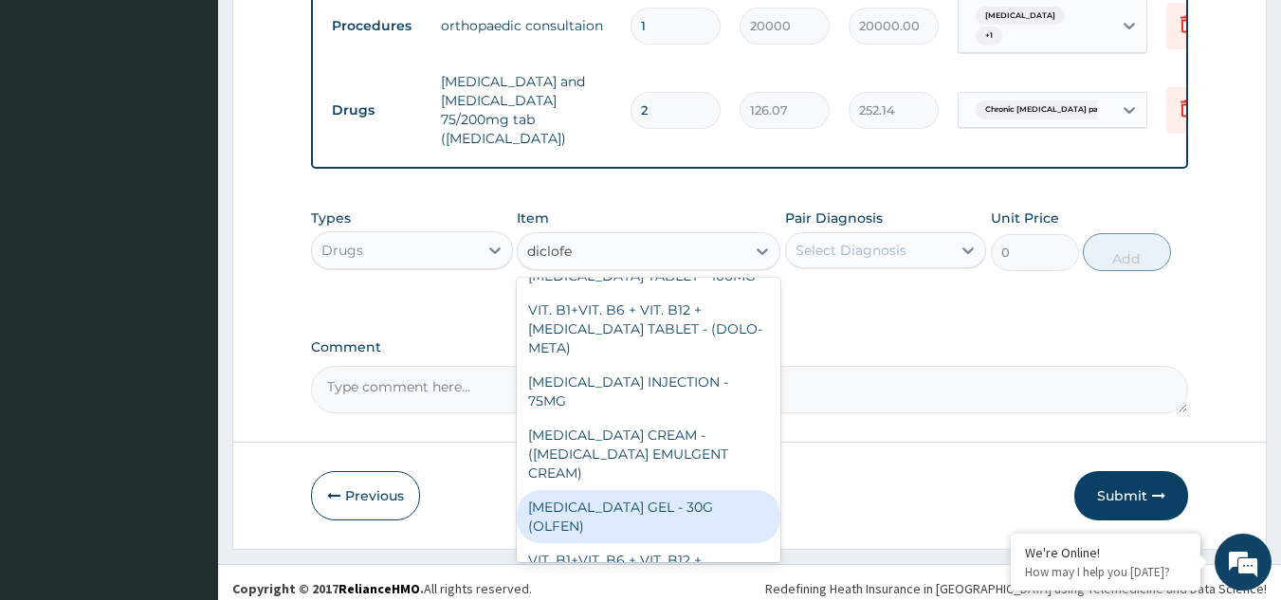
click at [653, 490] on div "DICLOFENAC GEL - 30G (OLFEN)" at bounding box center [649, 516] width 264 height 53
type input "1120"
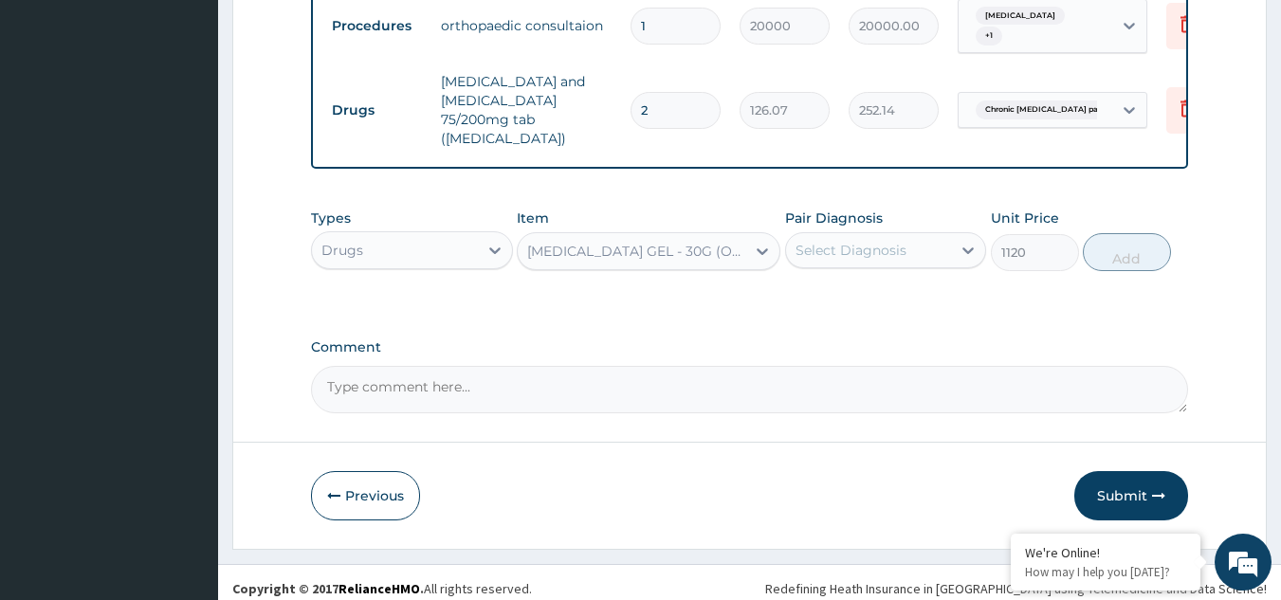
click at [862, 235] on div "Select Diagnosis" at bounding box center [869, 250] width 166 height 30
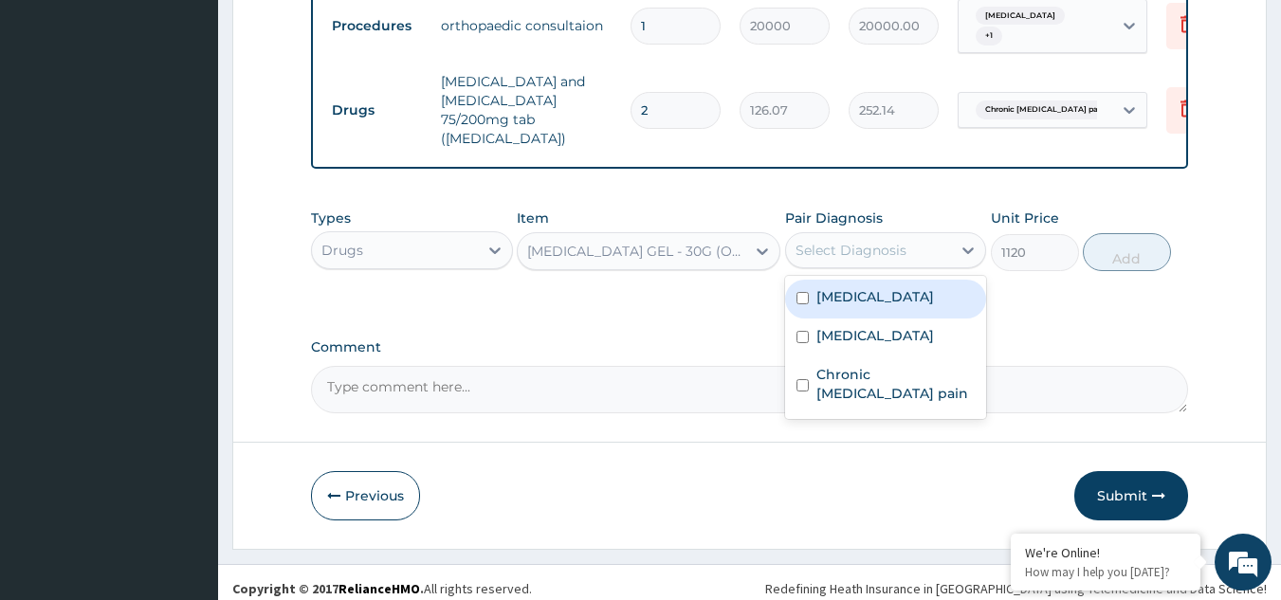
click at [846, 293] on label "Spondylosis" at bounding box center [876, 296] width 118 height 19
checkbox input "true"
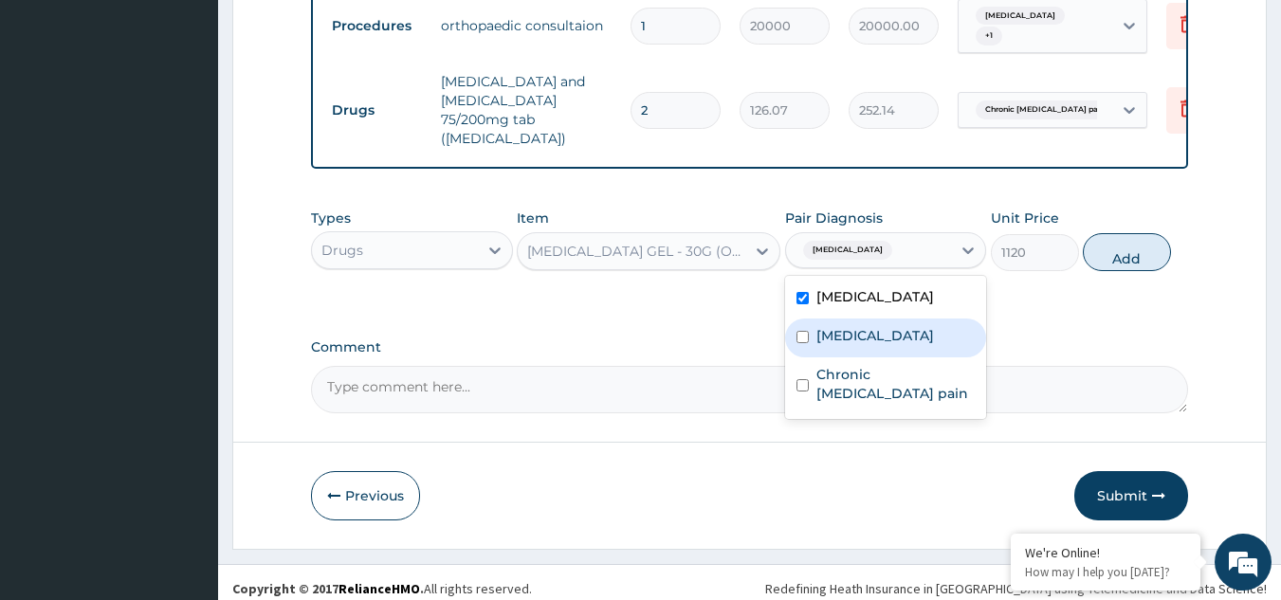
click at [845, 326] on label "Lumbar spondylosis" at bounding box center [876, 335] width 118 height 19
checkbox input "true"
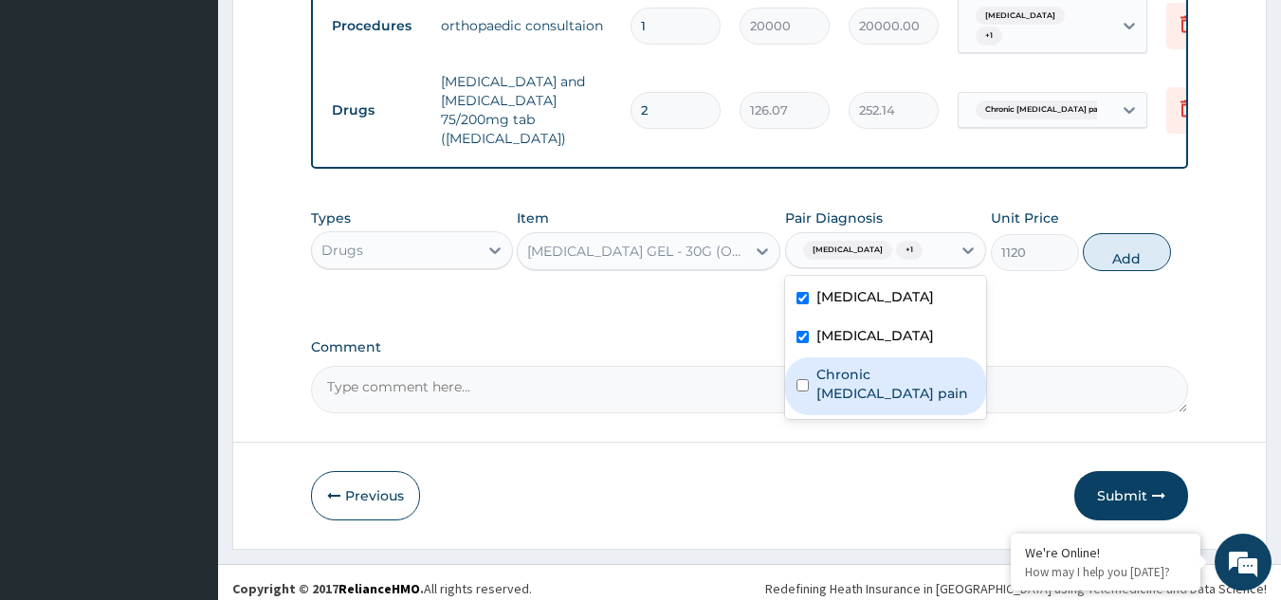
click at [851, 365] on label "Chronic sacroiliac joint pain" at bounding box center [896, 384] width 159 height 38
checkbox input "true"
click at [1128, 250] on button "Add" at bounding box center [1127, 252] width 88 height 38
type input "0"
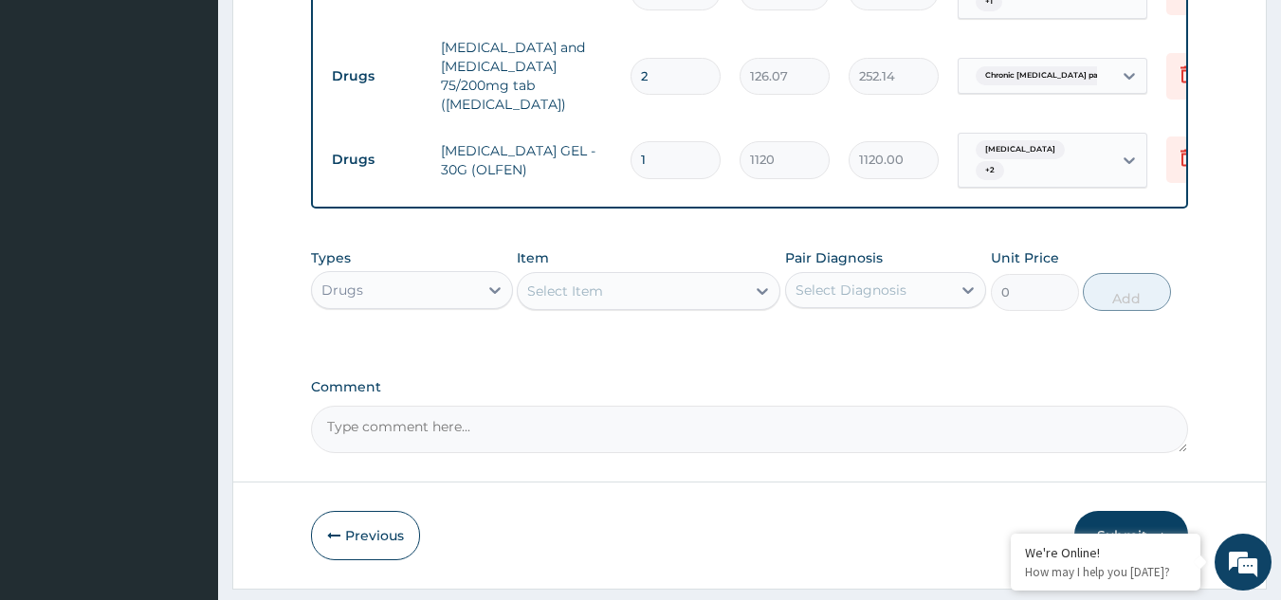
scroll to position [833, 0]
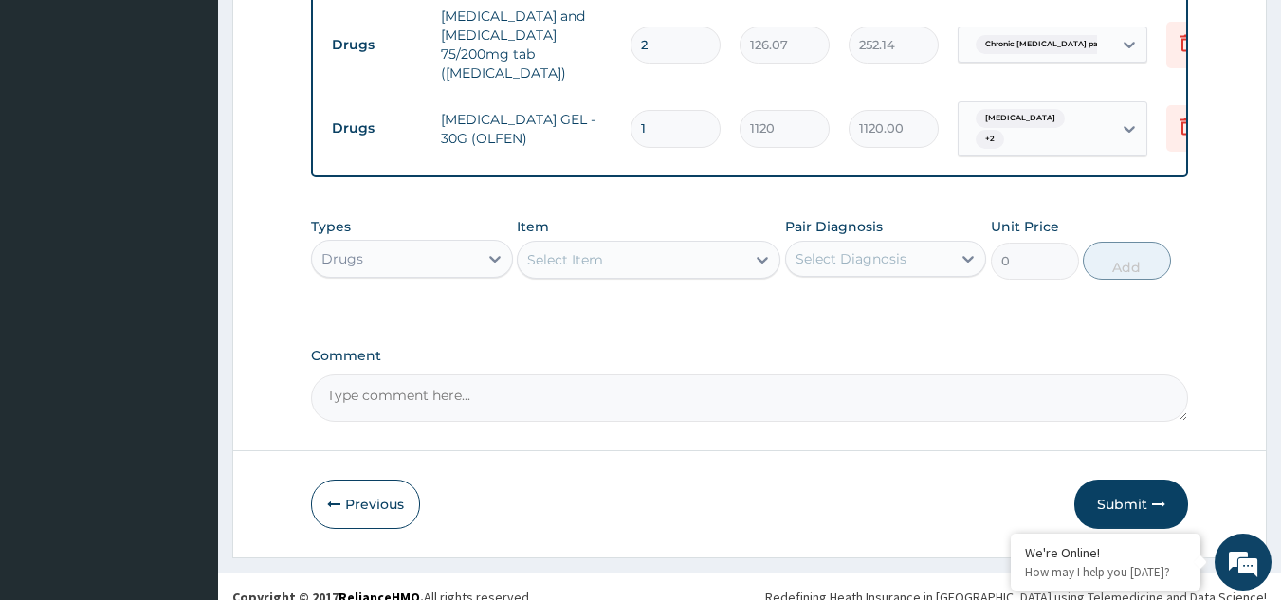
click at [610, 245] on div "Select Item" at bounding box center [632, 260] width 228 height 30
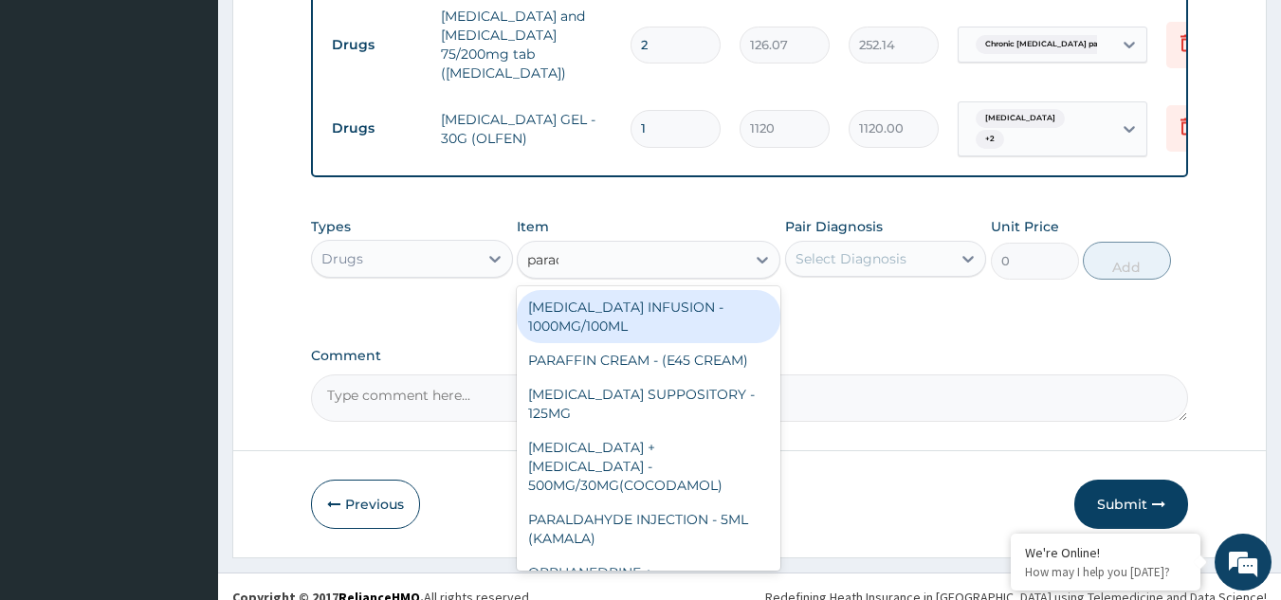
type input "parace"
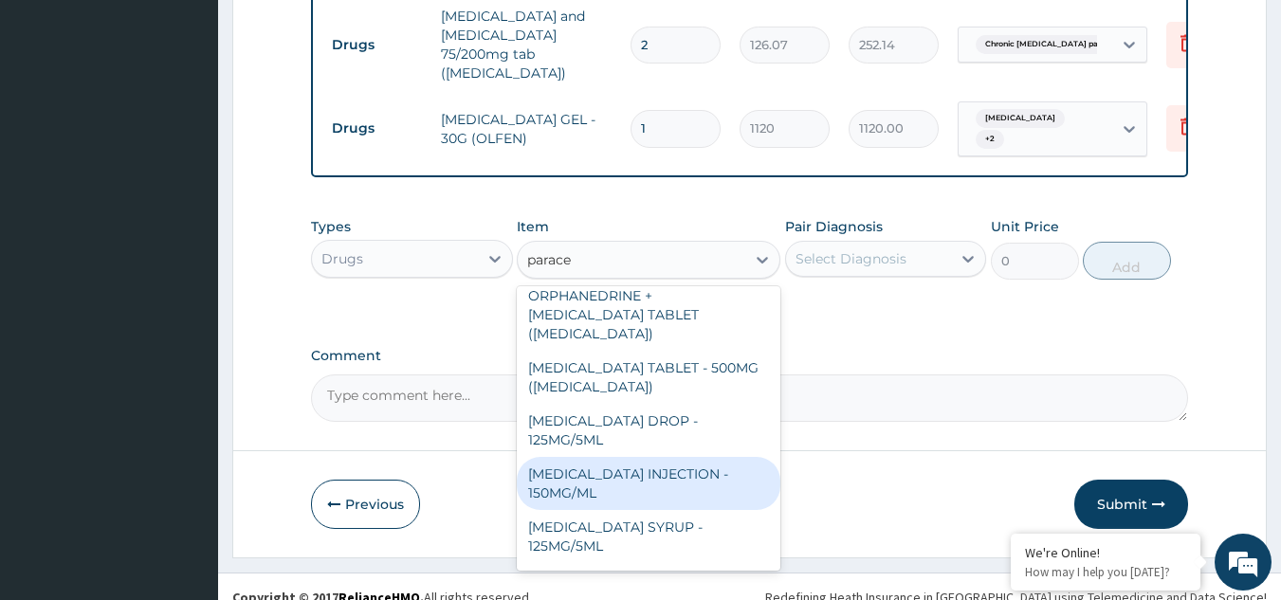
scroll to position [201, 0]
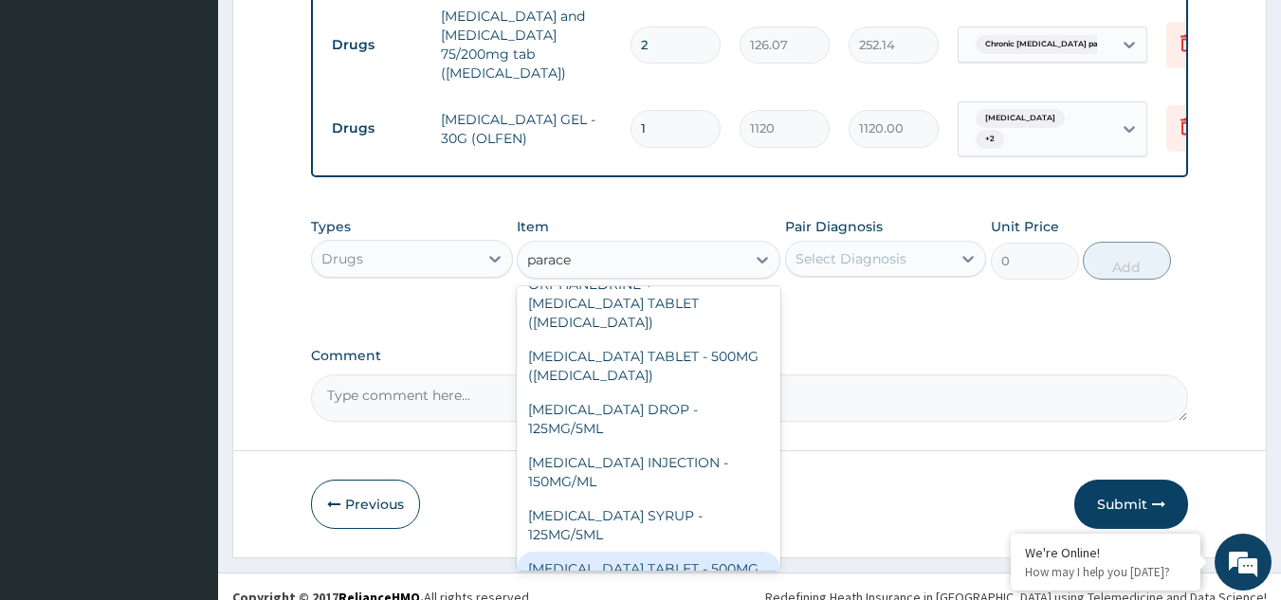
click at [689, 552] on div "PARACETAMOL TABLET - 500MG" at bounding box center [649, 569] width 264 height 34
type input "33.599999999999994"
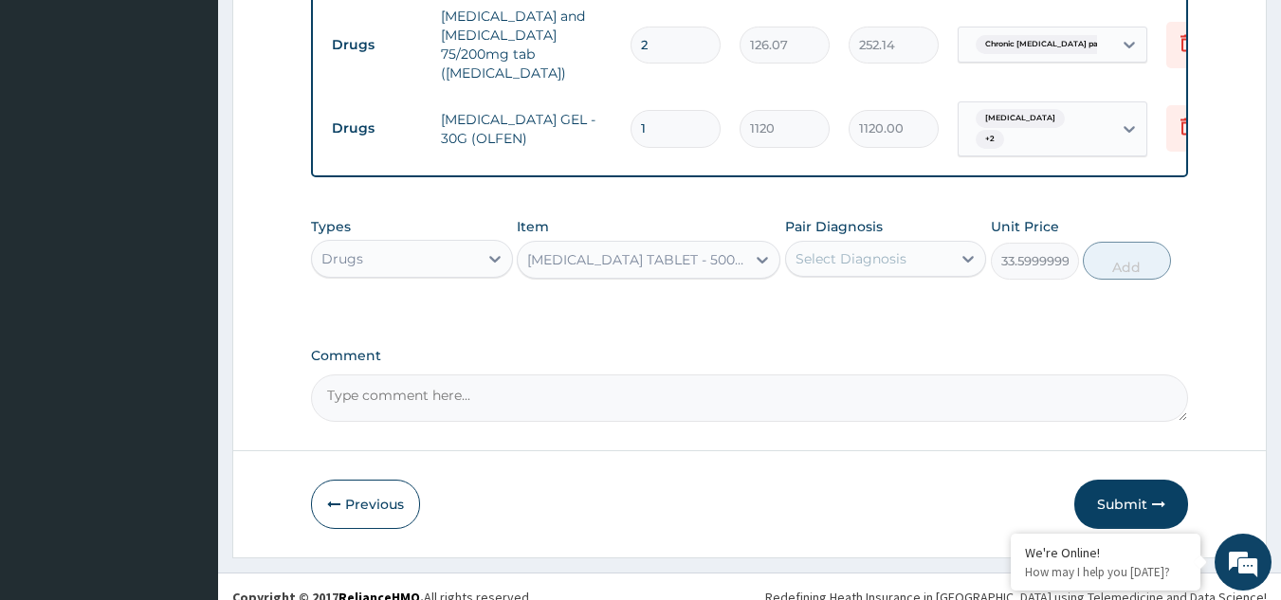
click at [863, 249] on div "Select Diagnosis" at bounding box center [851, 258] width 111 height 19
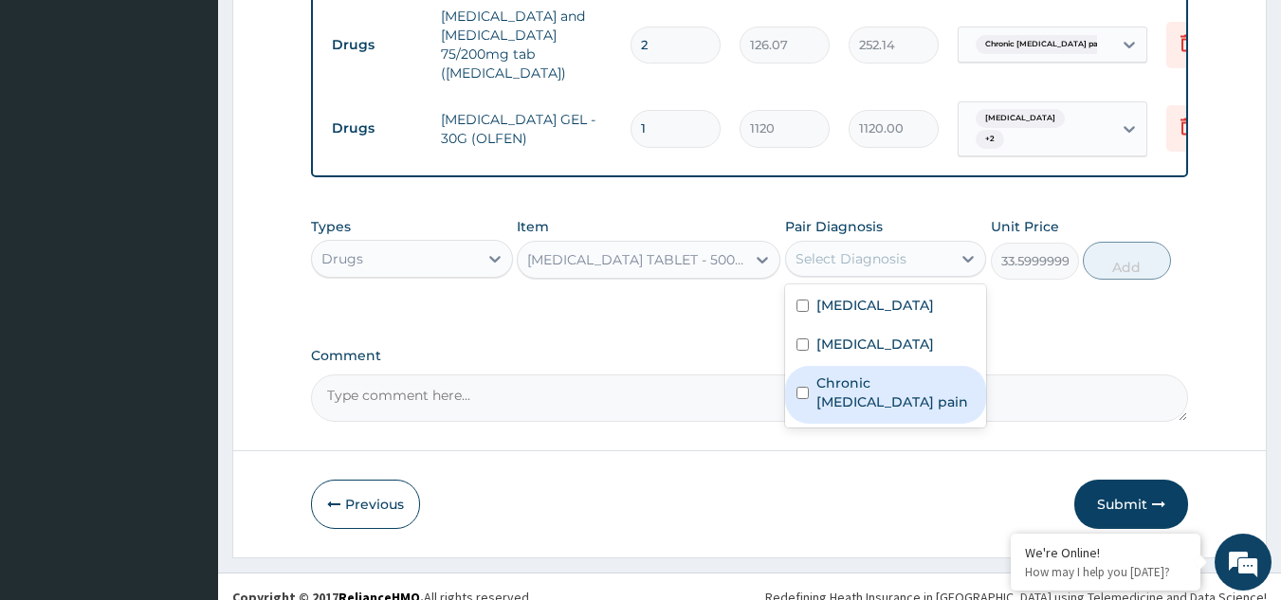
click at [846, 374] on label "Chronic sacroiliac joint pain" at bounding box center [896, 393] width 159 height 38
checkbox input "true"
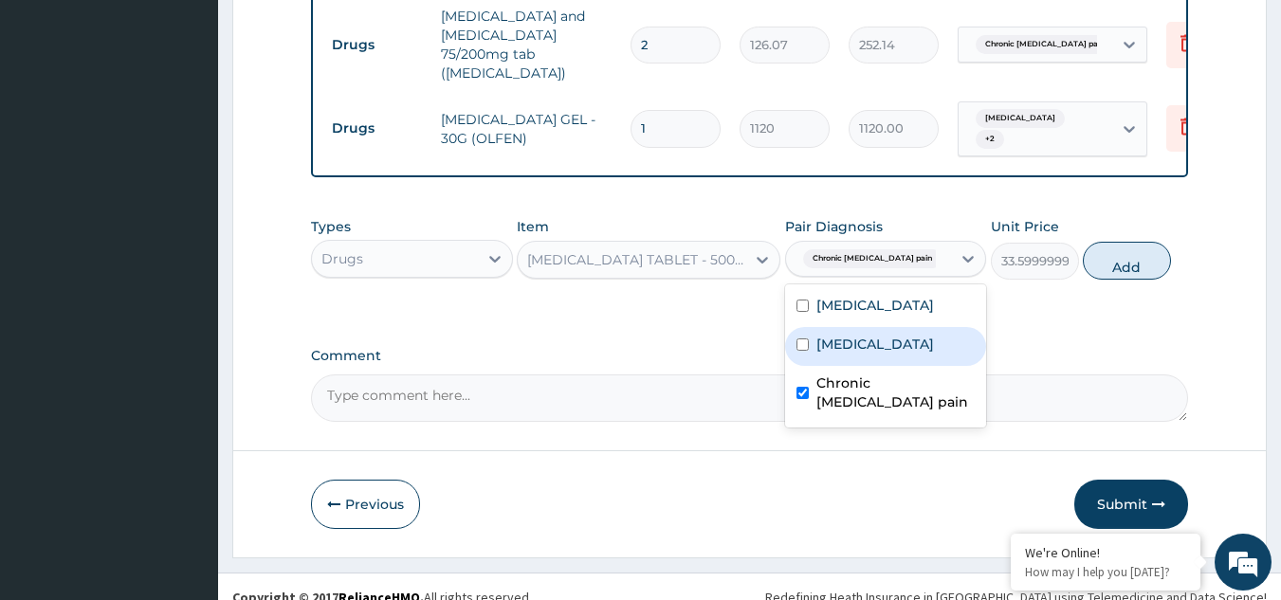
drag, startPoint x: 853, startPoint y: 323, endPoint x: 1016, endPoint y: 267, distance: 172.5
click at [857, 335] on label "Lumbar spondylosis" at bounding box center [876, 344] width 118 height 19
checkbox input "true"
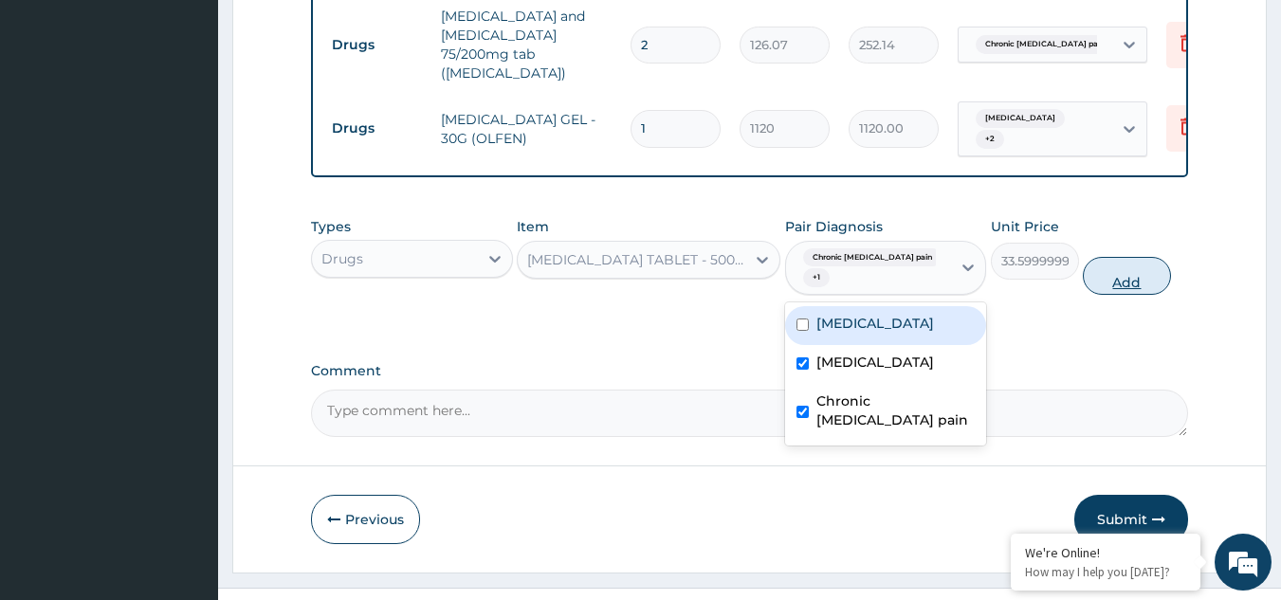
click at [1105, 257] on button "Add" at bounding box center [1127, 276] width 88 height 38
type input "0"
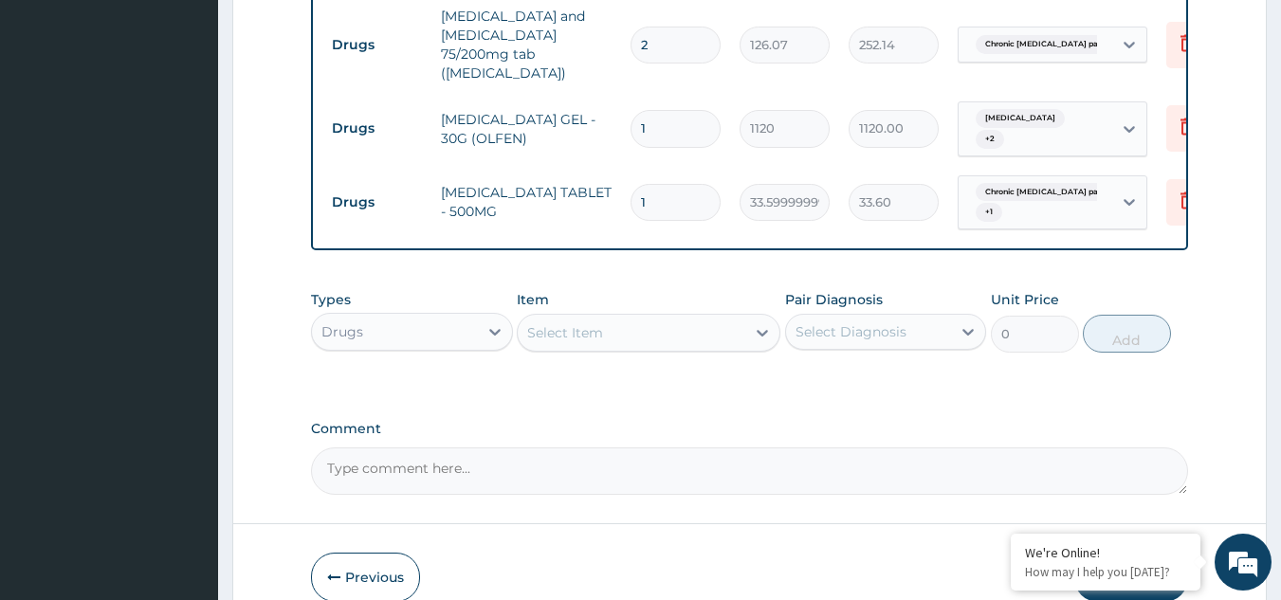
click at [652, 184] on input "1" at bounding box center [676, 202] width 90 height 37
type input "0.00"
type input "4"
type input "134.40"
type input "42"
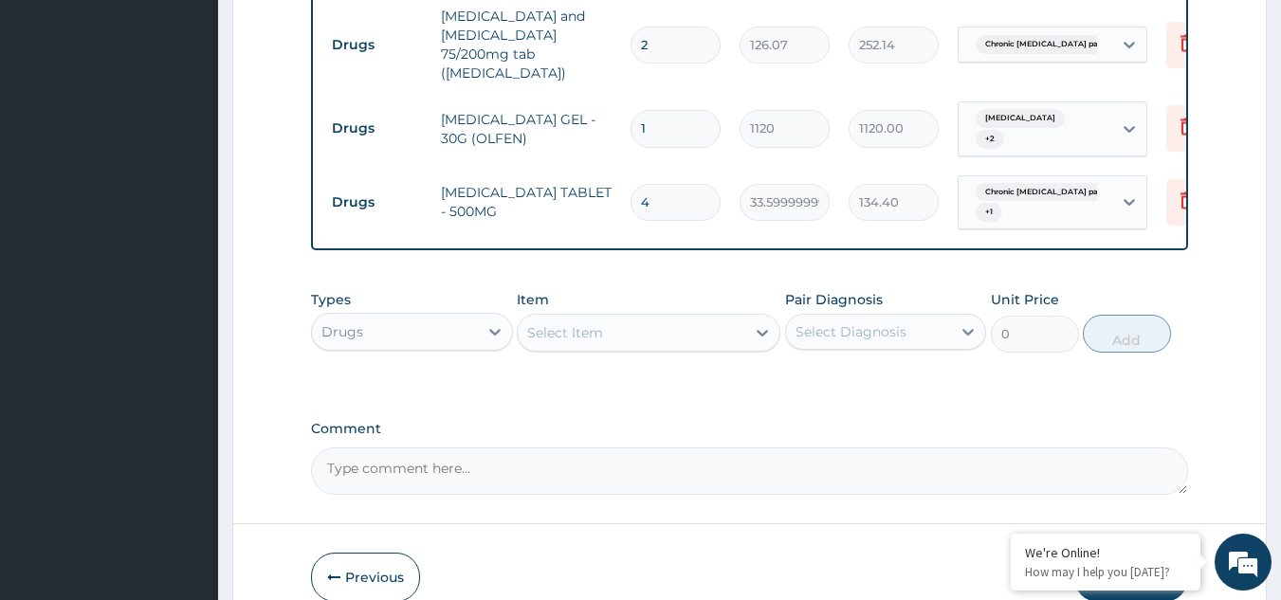
type input "1411.20"
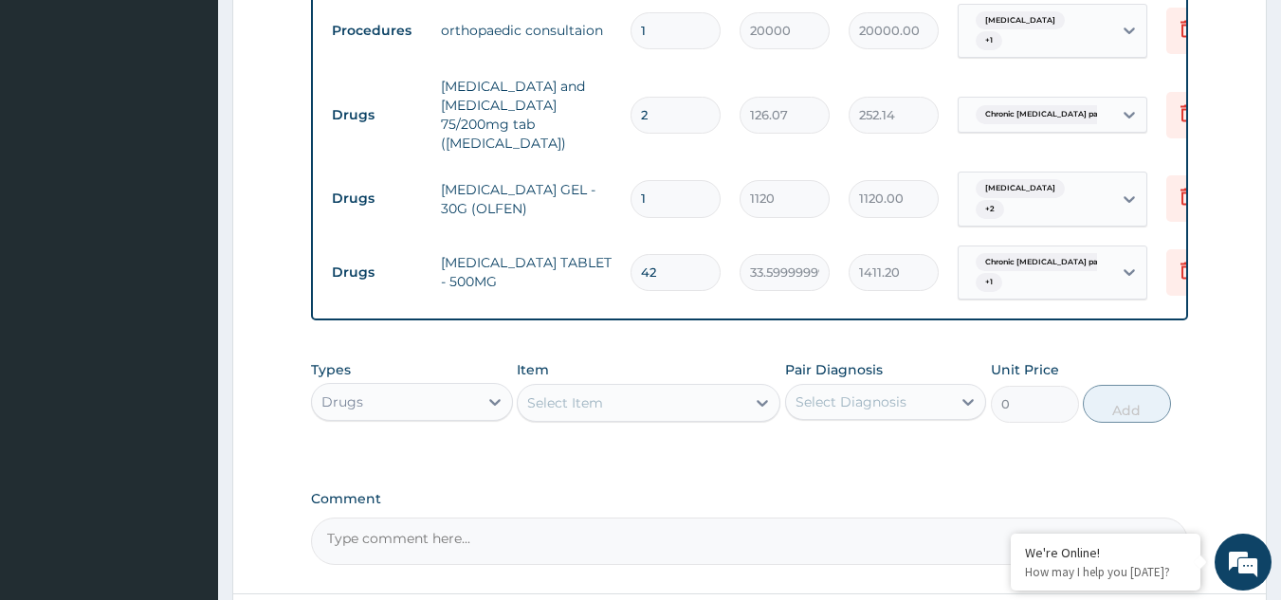
scroll to position [906, 0]
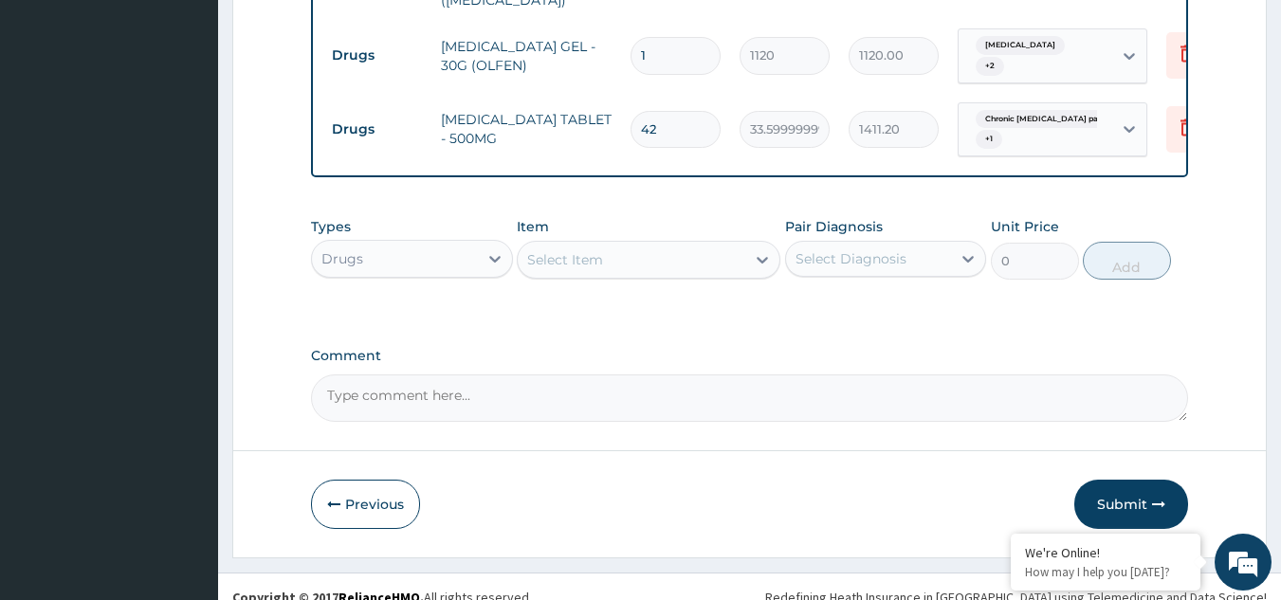
type input "42"
click at [1108, 496] on button "Submit" at bounding box center [1132, 504] width 114 height 49
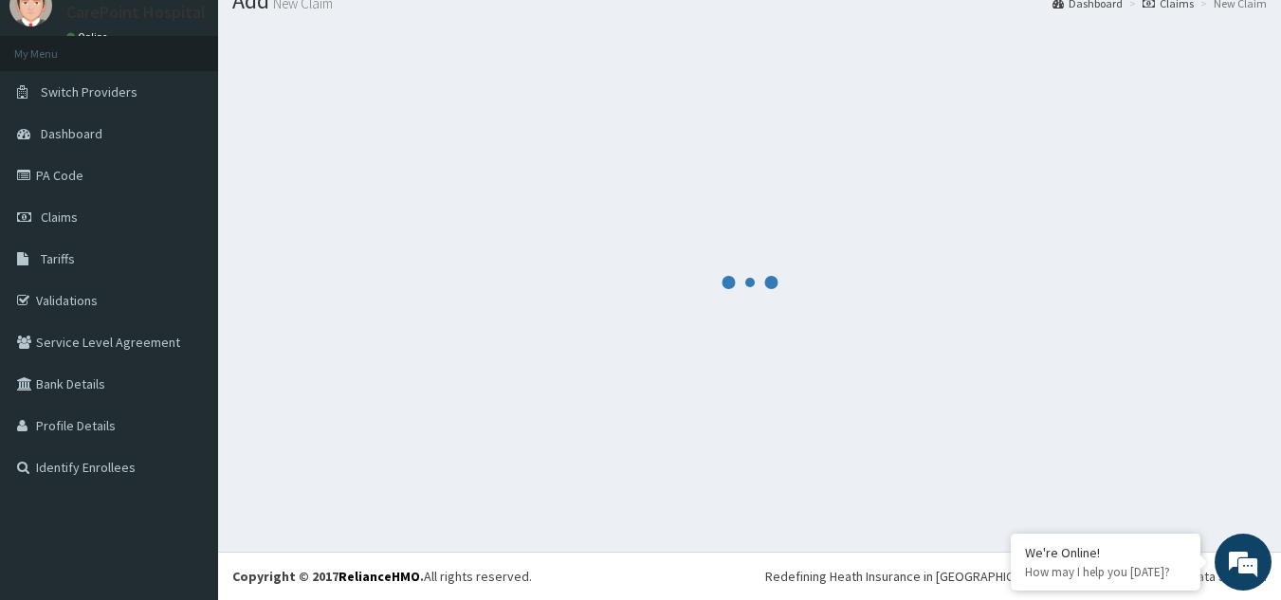
scroll to position [73, 0]
